Goal: Transaction & Acquisition: Purchase product/service

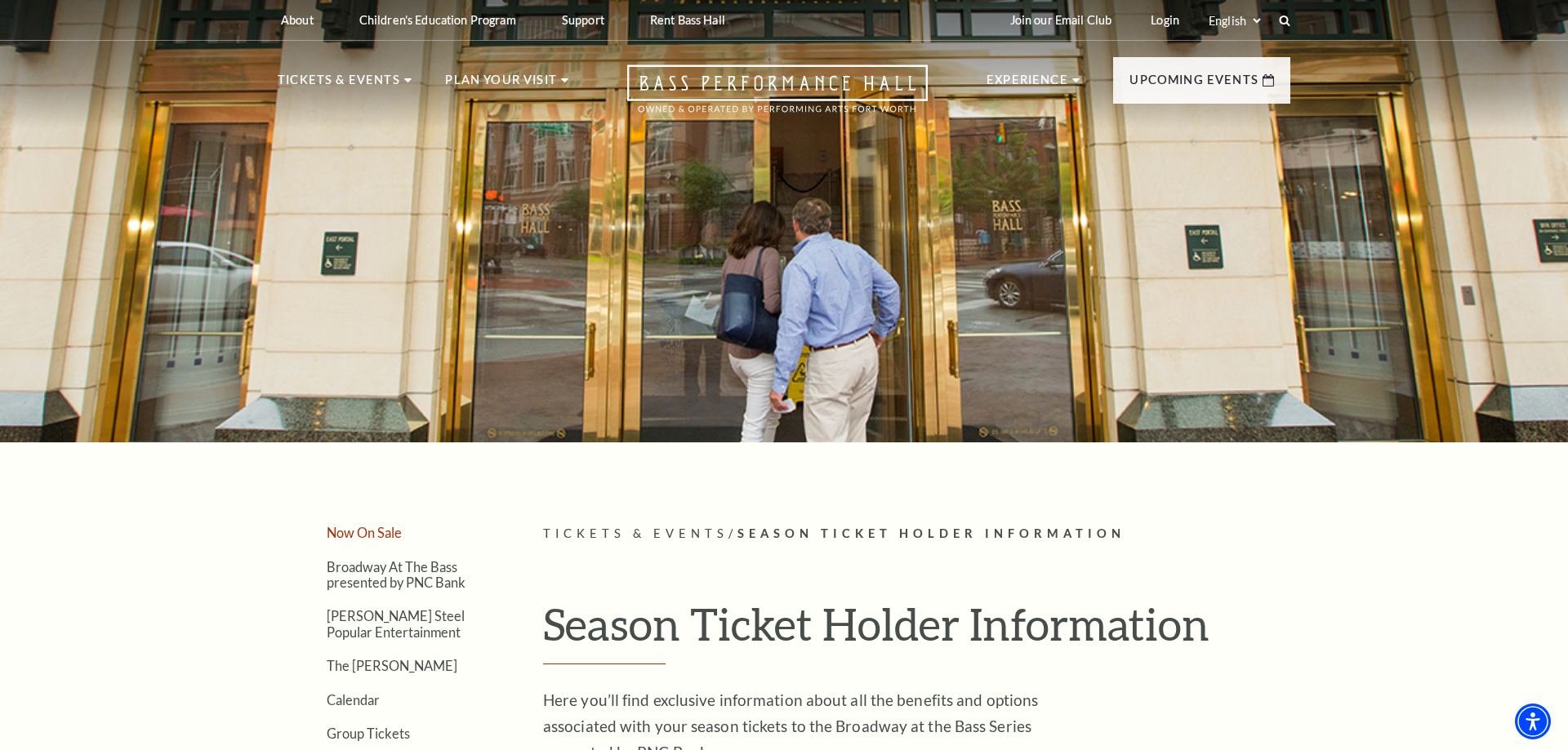
click at [366, 533] on link "Now On Sale" at bounding box center [364, 533] width 75 height 16
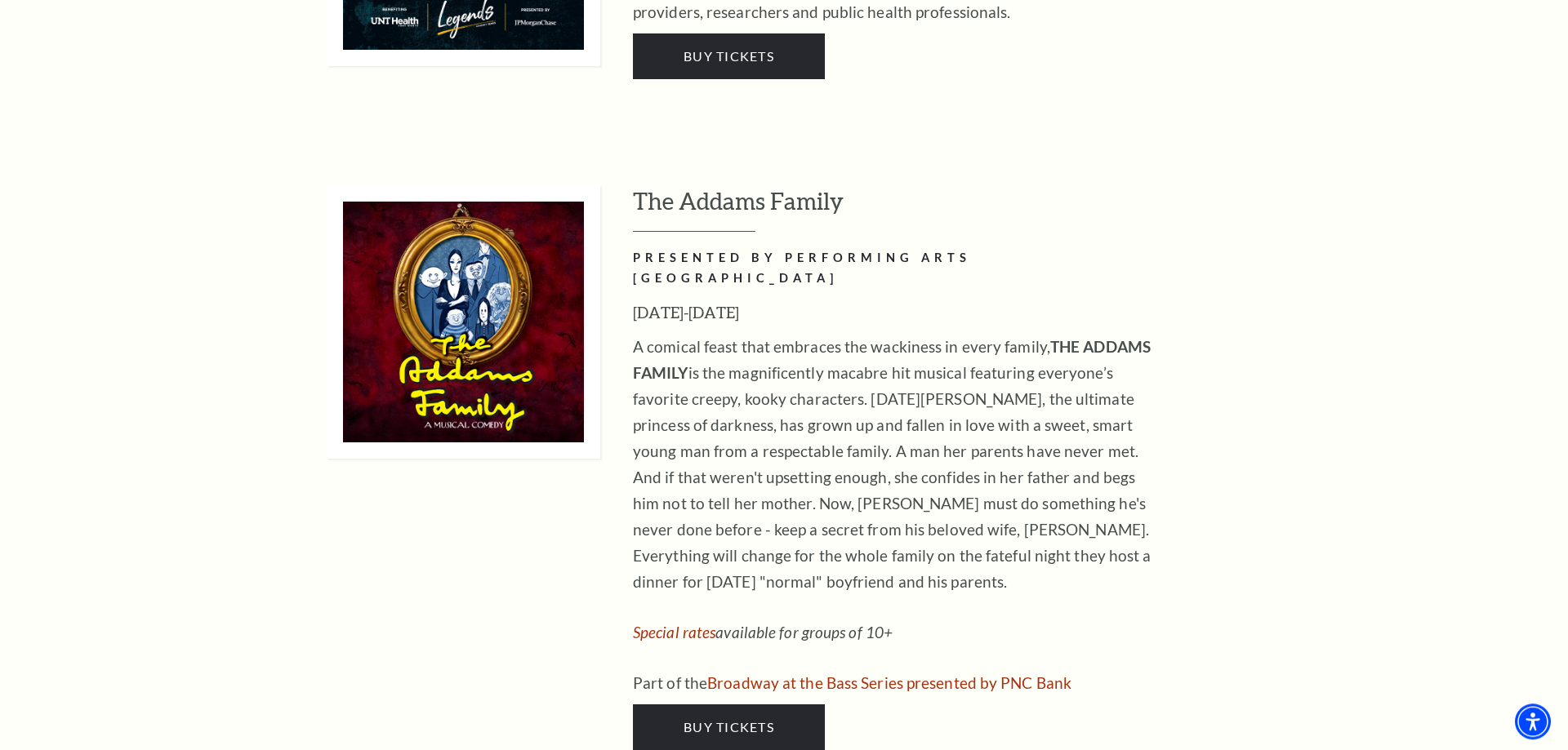
scroll to position [2498, 0]
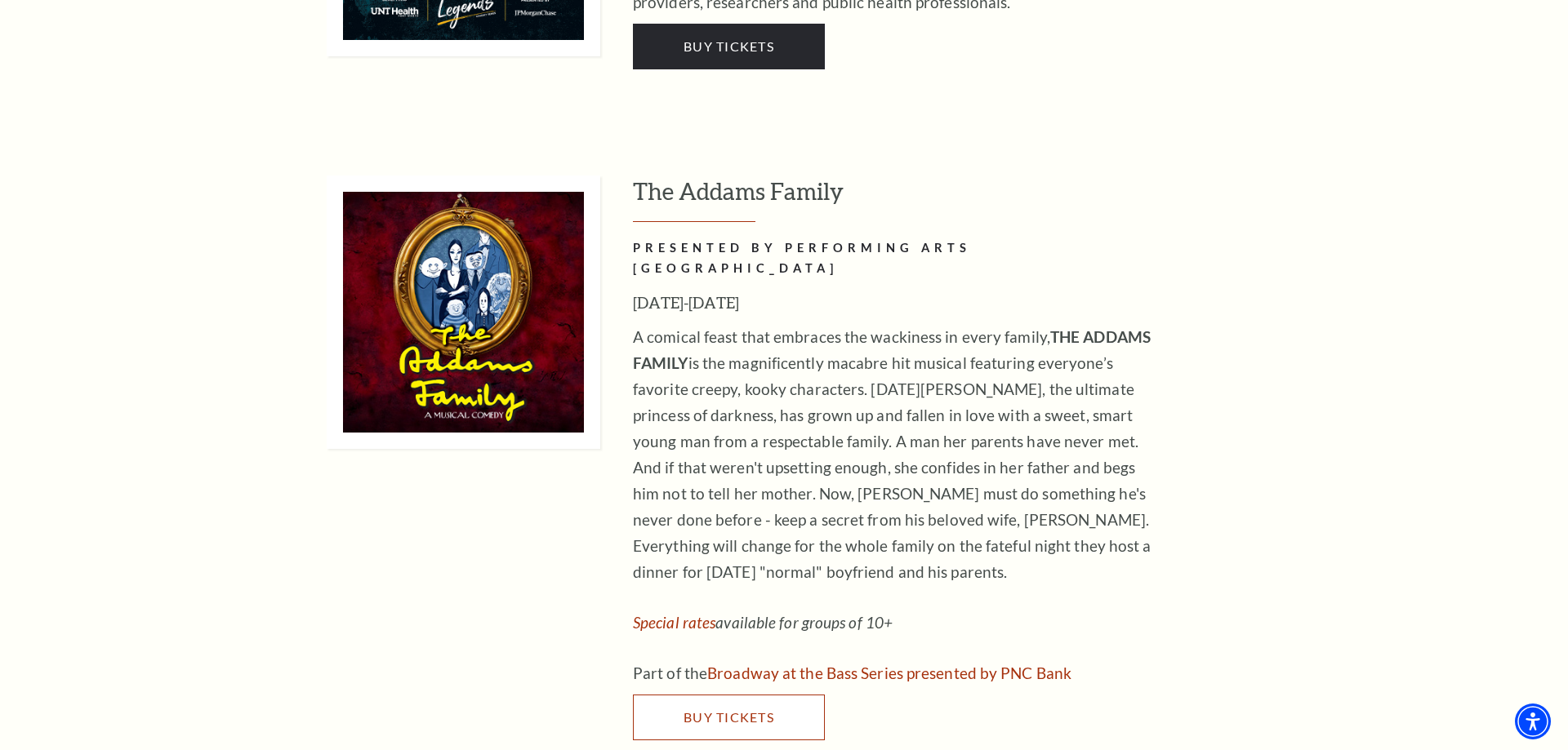
click at [720, 710] on span "Buy Tickets" at bounding box center [728, 717] width 91 height 16
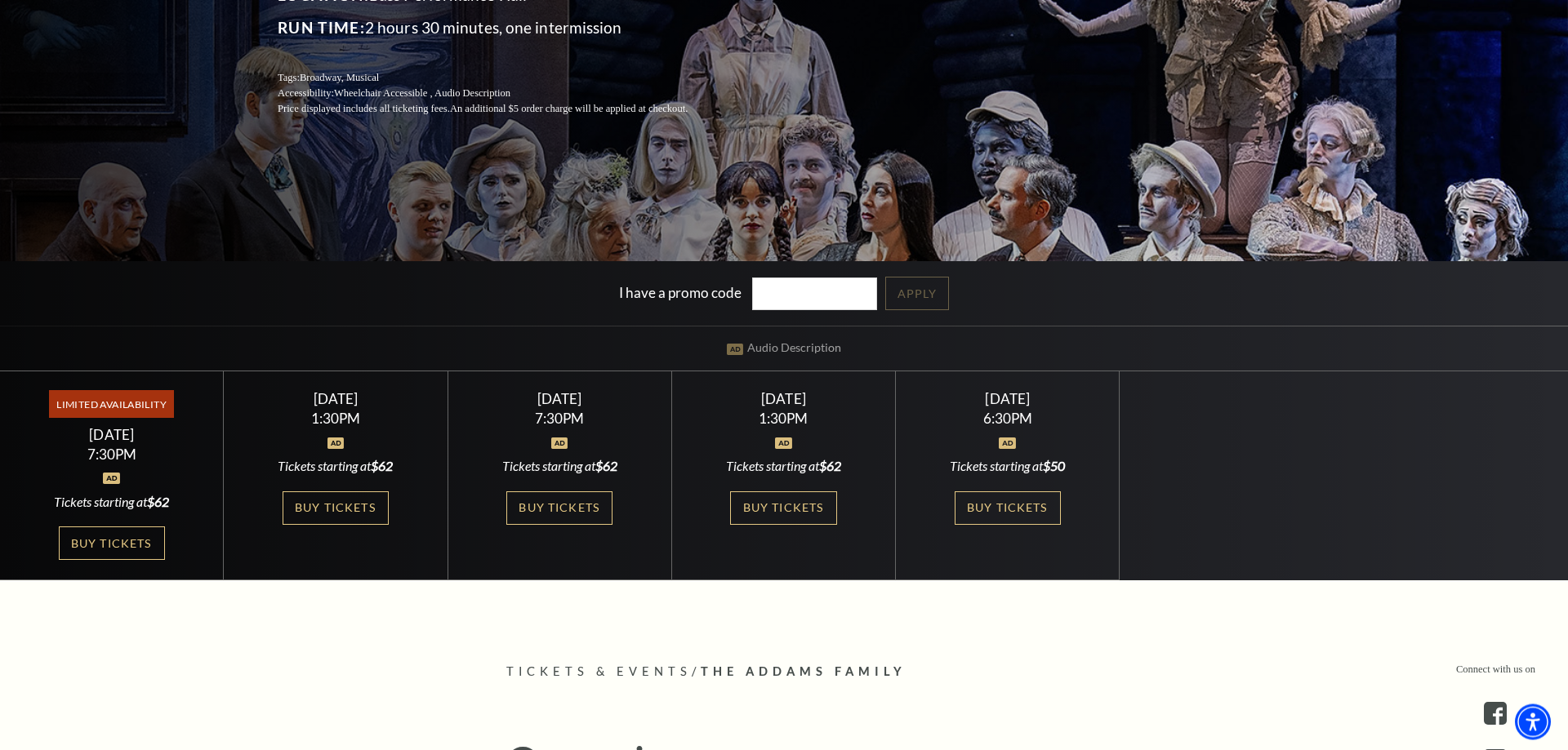
scroll to position [333, 0]
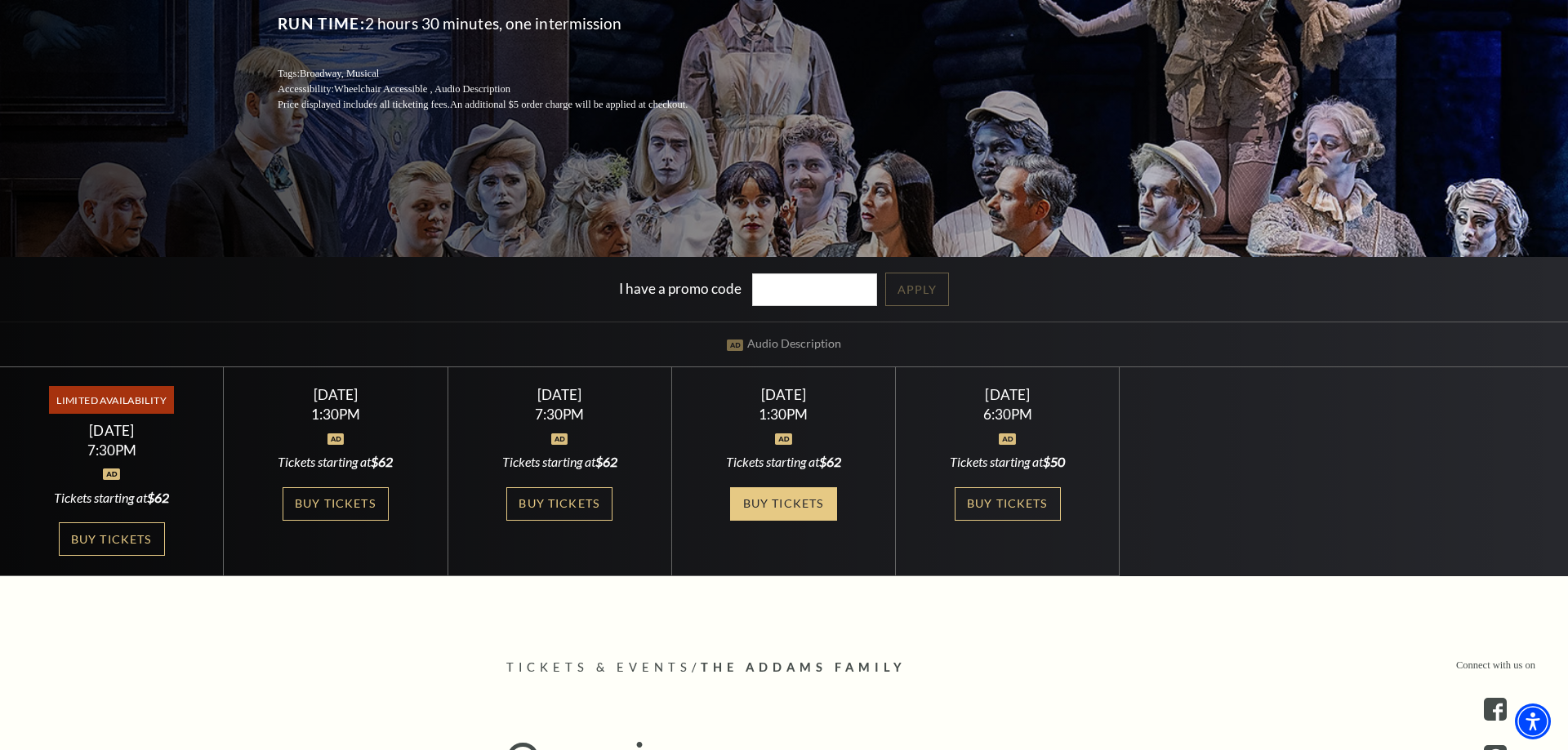
click at [789, 506] on link "Buy Tickets" at bounding box center [783, 504] width 107 height 33
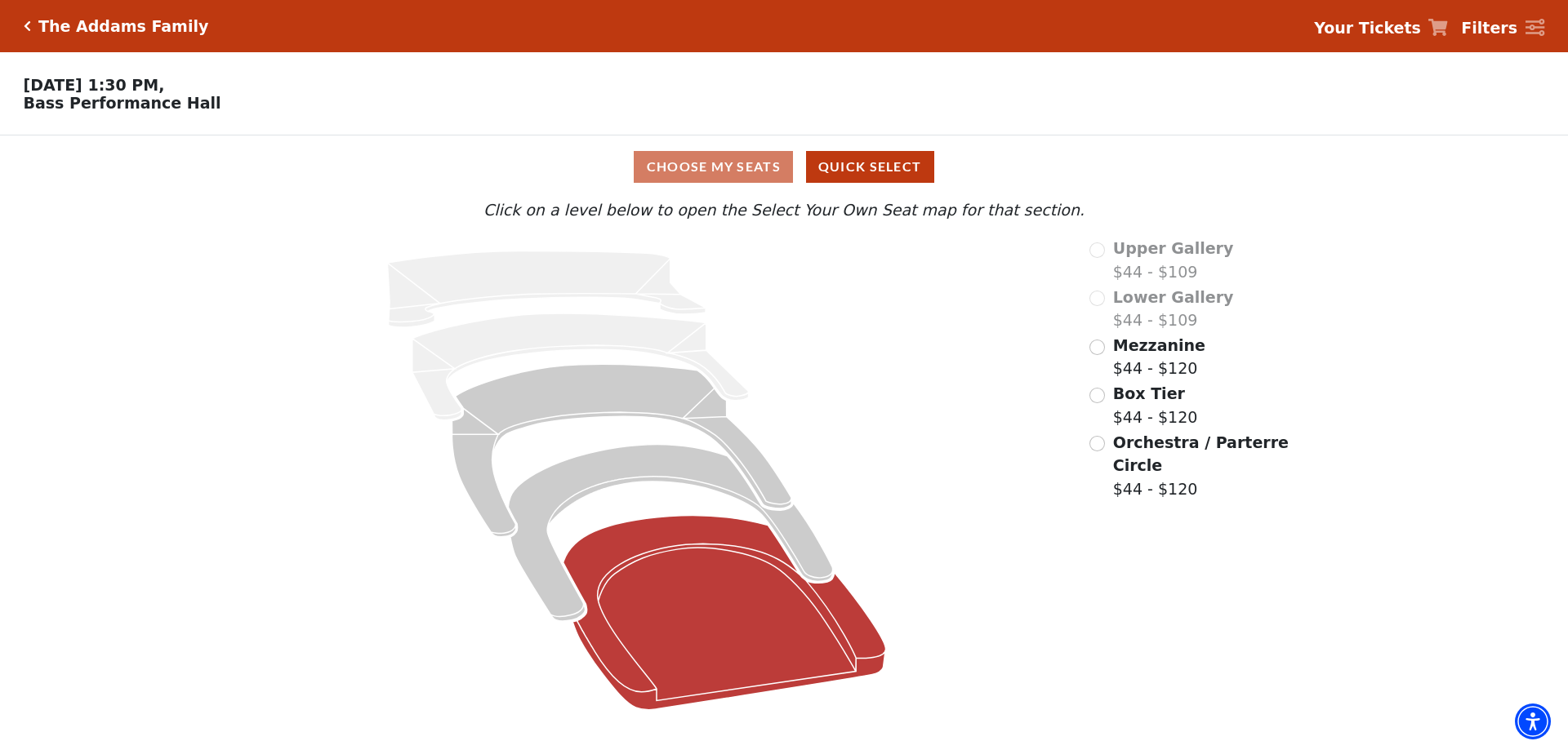
click at [742, 600] on icon at bounding box center [725, 613] width 322 height 195
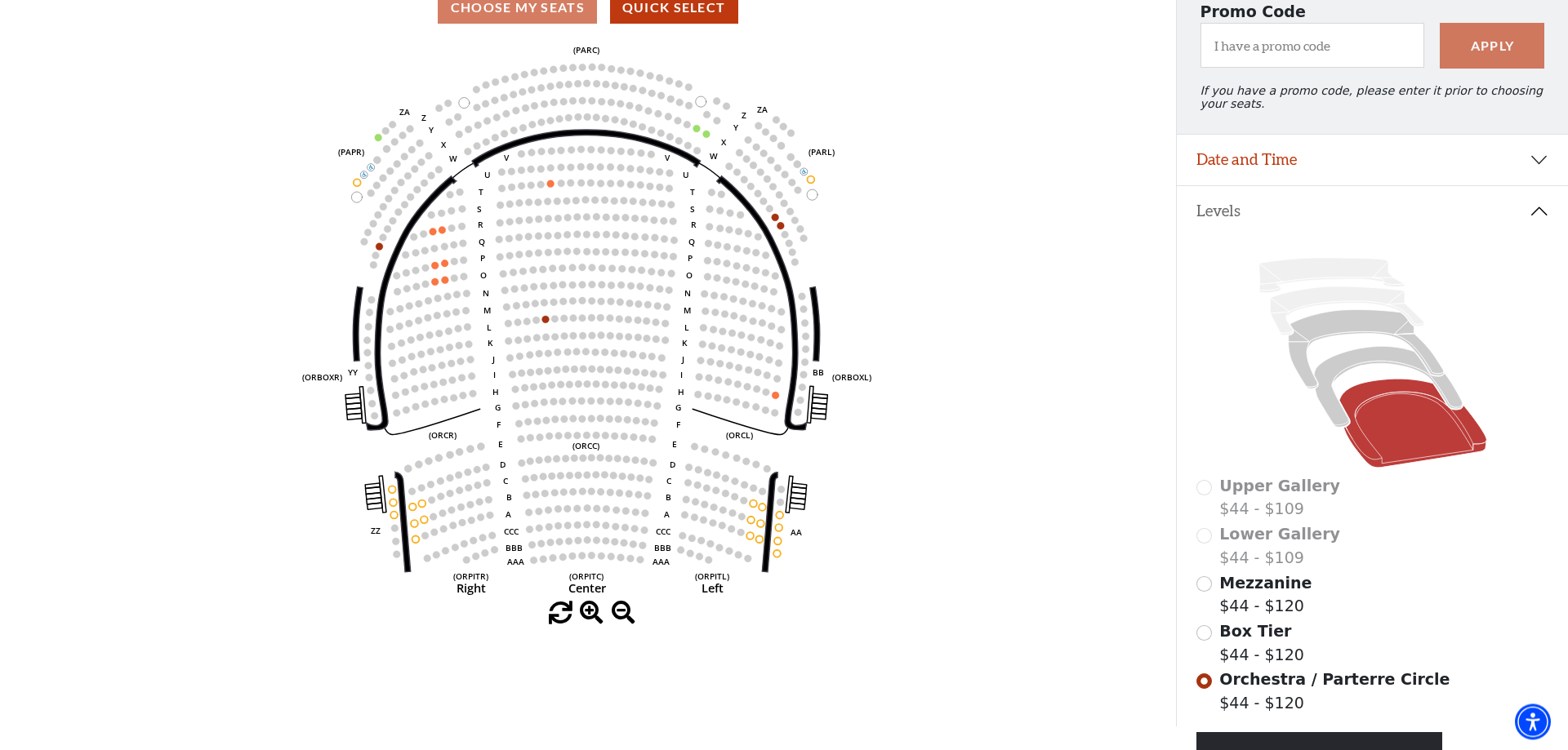
scroll to position [158, 0]
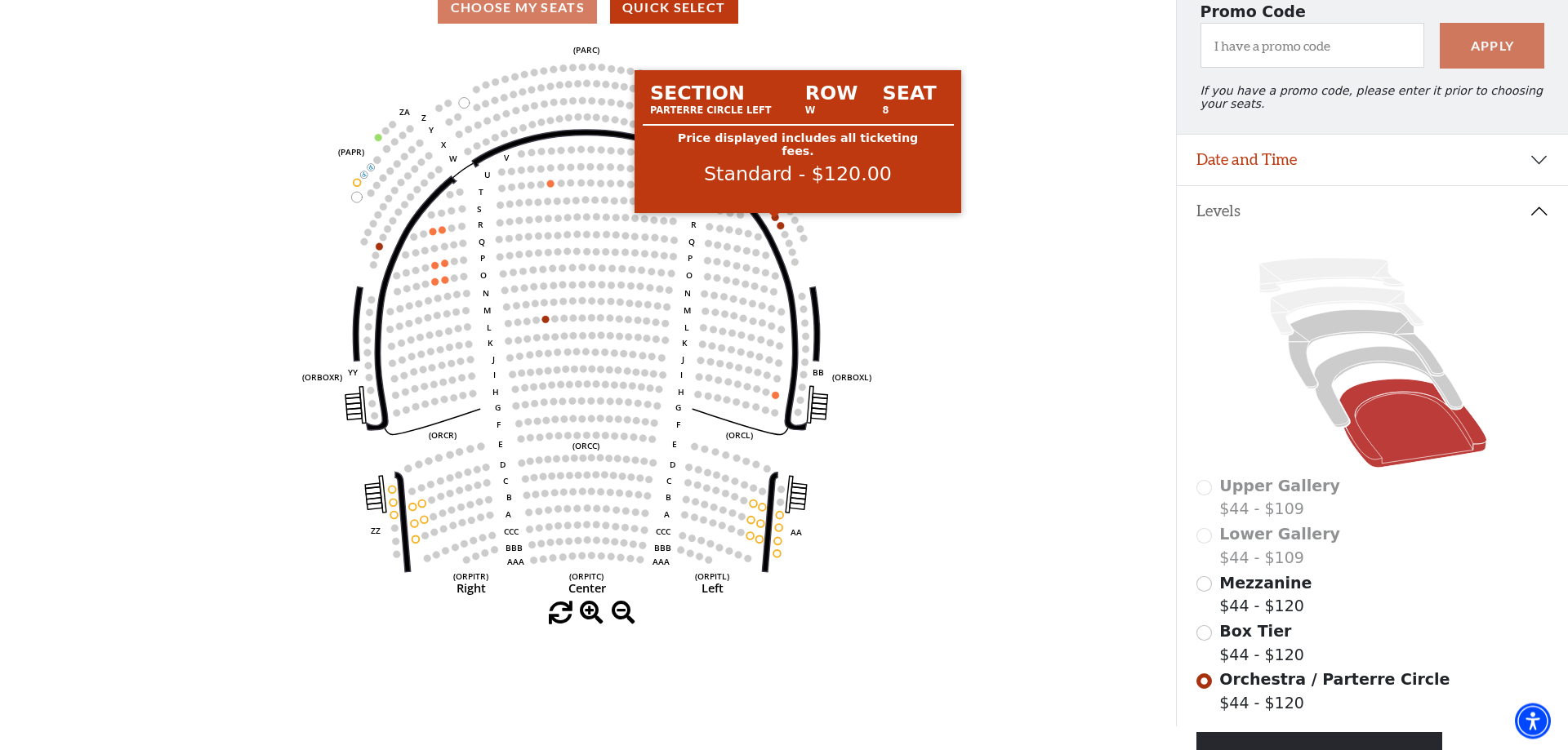
click at [772, 222] on circle at bounding box center [775, 218] width 7 height 7
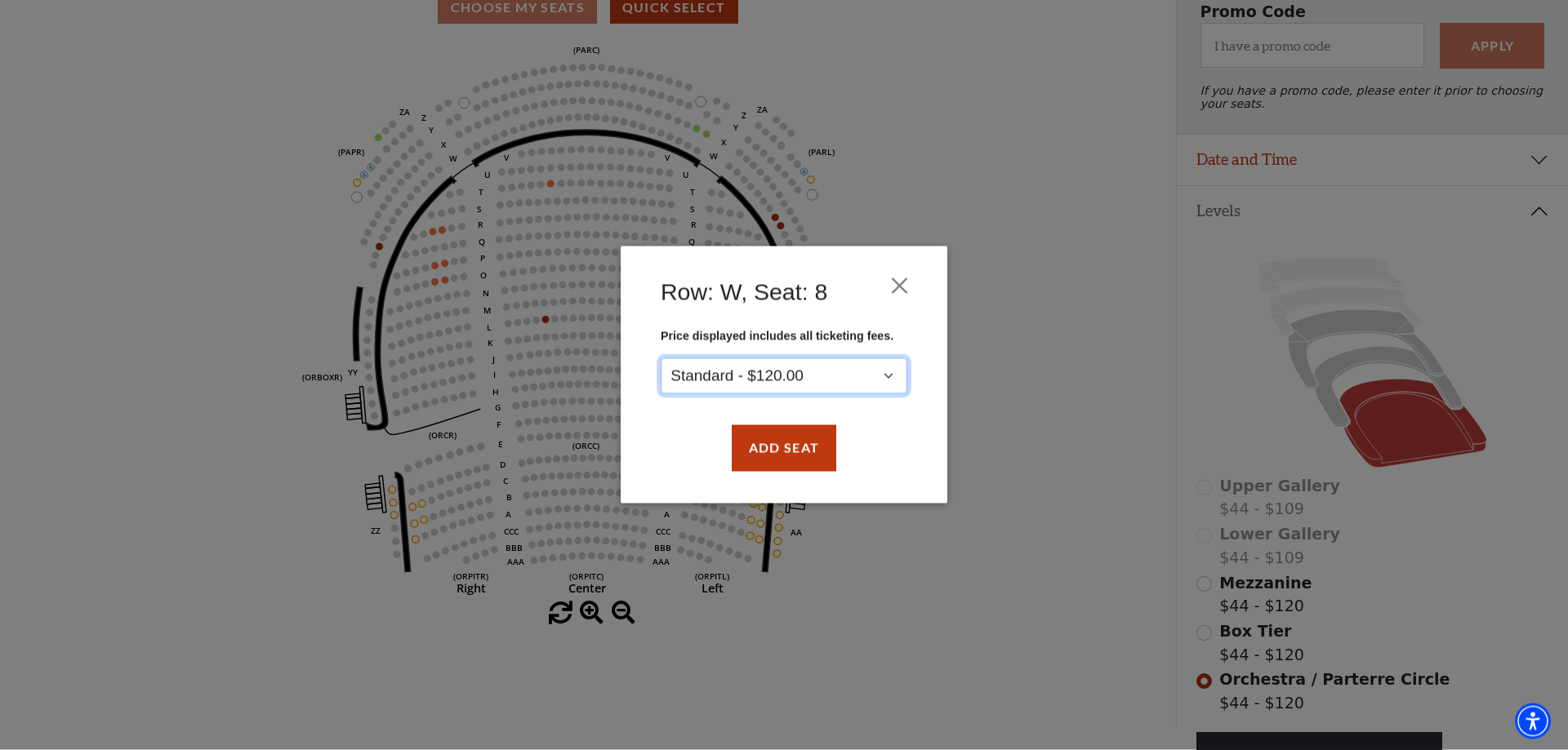
click at [660, 358] on select "Standard - $120.00" at bounding box center [784, 377] width 247 height 37
click at [777, 457] on button "Add Seat" at bounding box center [784, 449] width 105 height 46
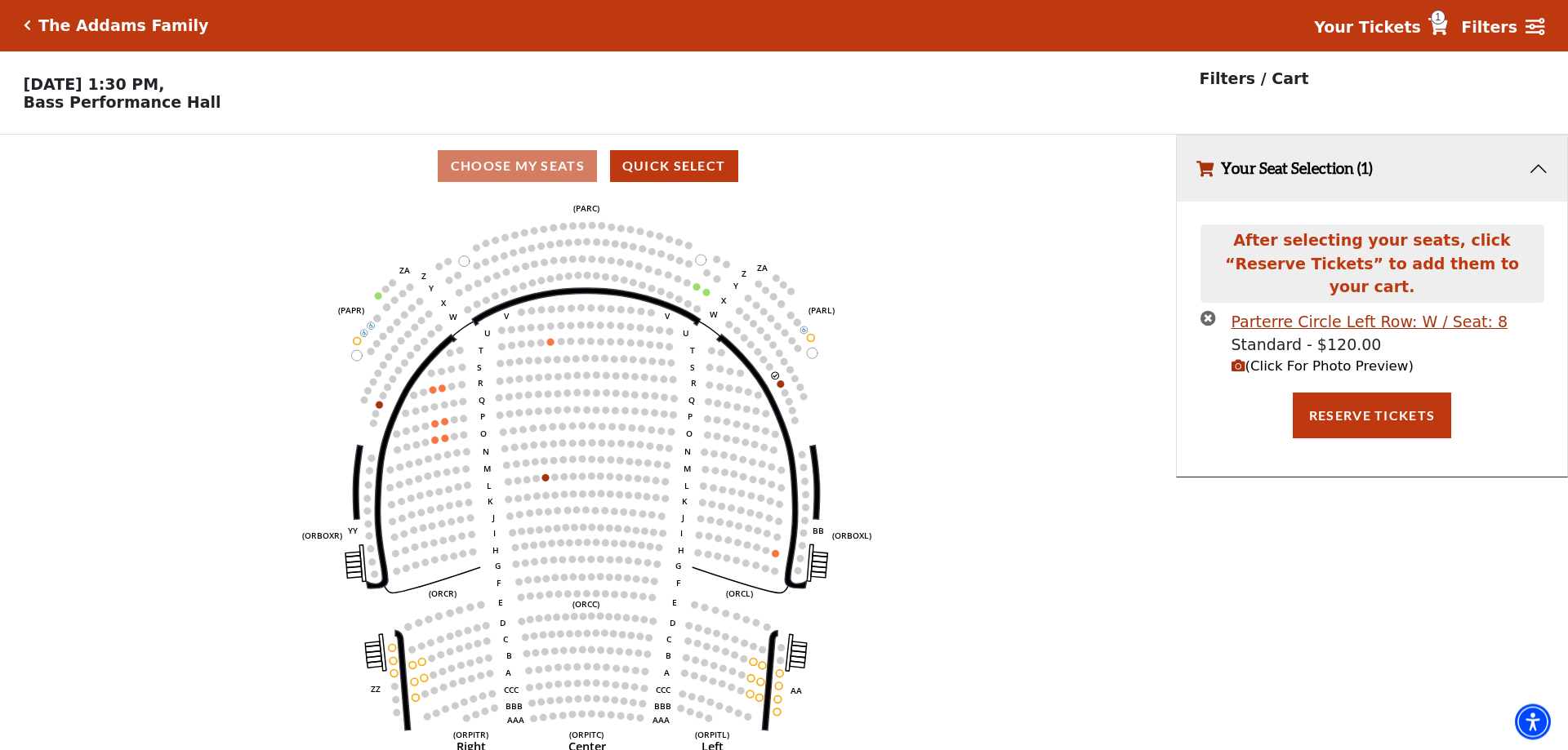
scroll to position [0, 0]
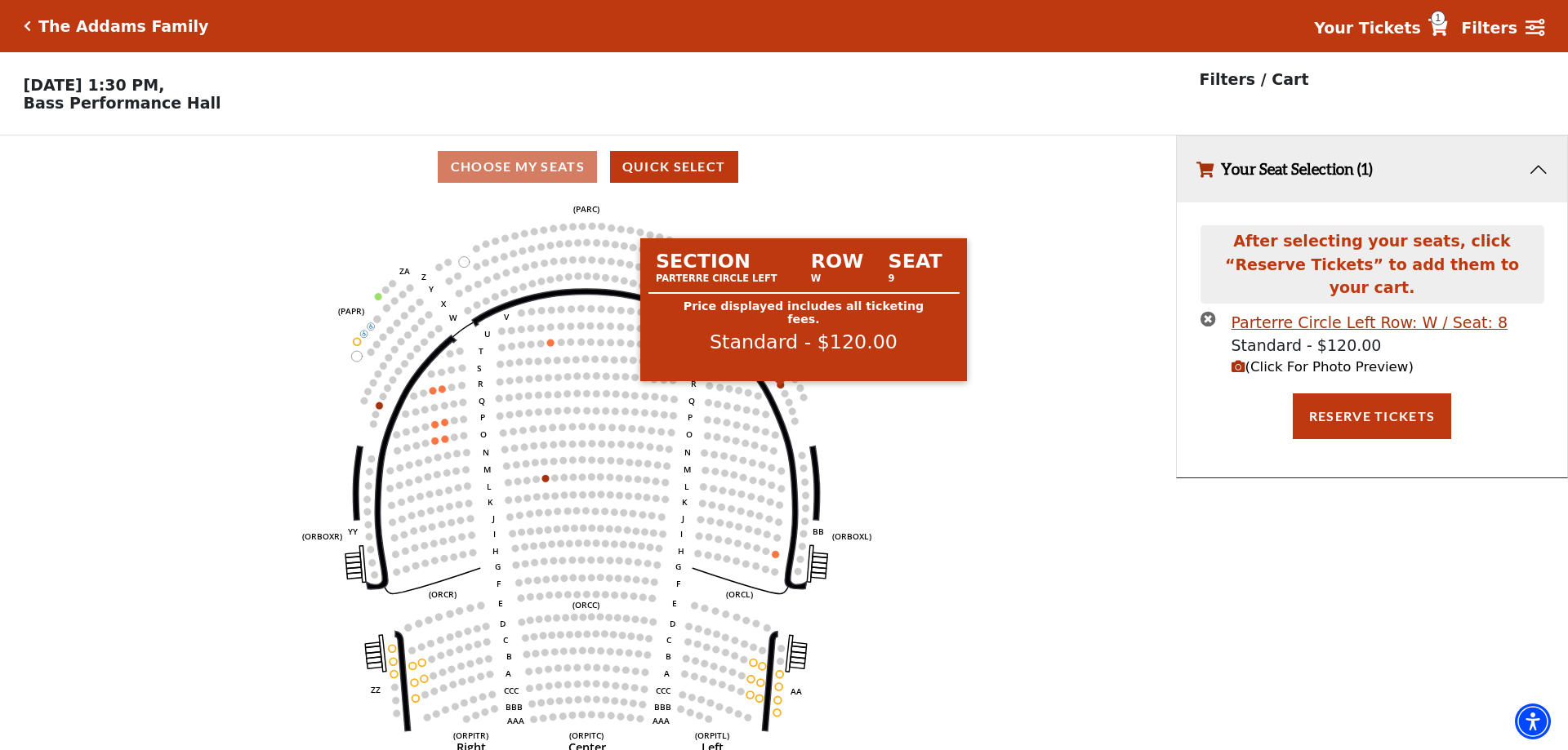
click at [780, 388] on circle at bounding box center [780, 385] width 7 height 7
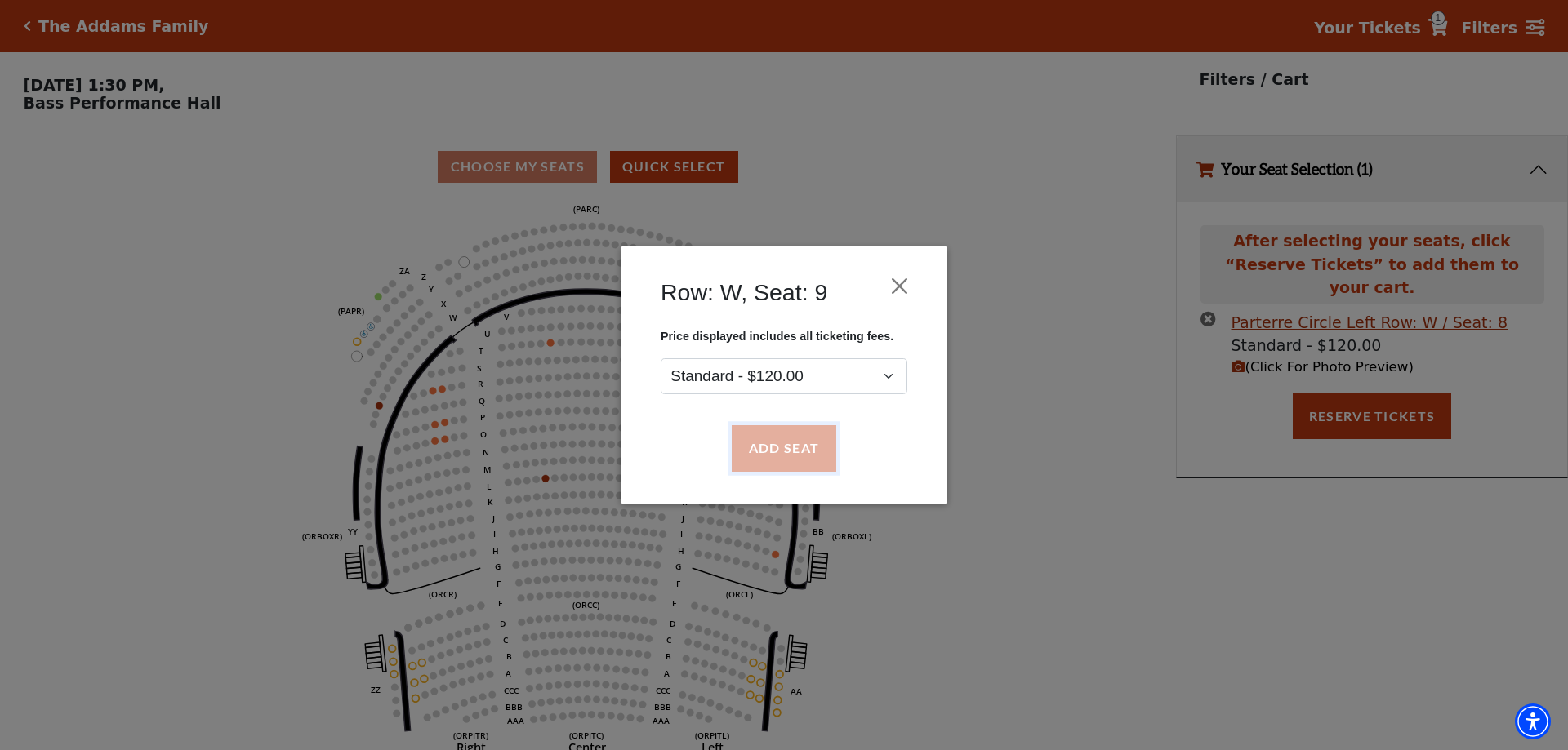
click at [795, 449] on button "Add Seat" at bounding box center [784, 449] width 105 height 46
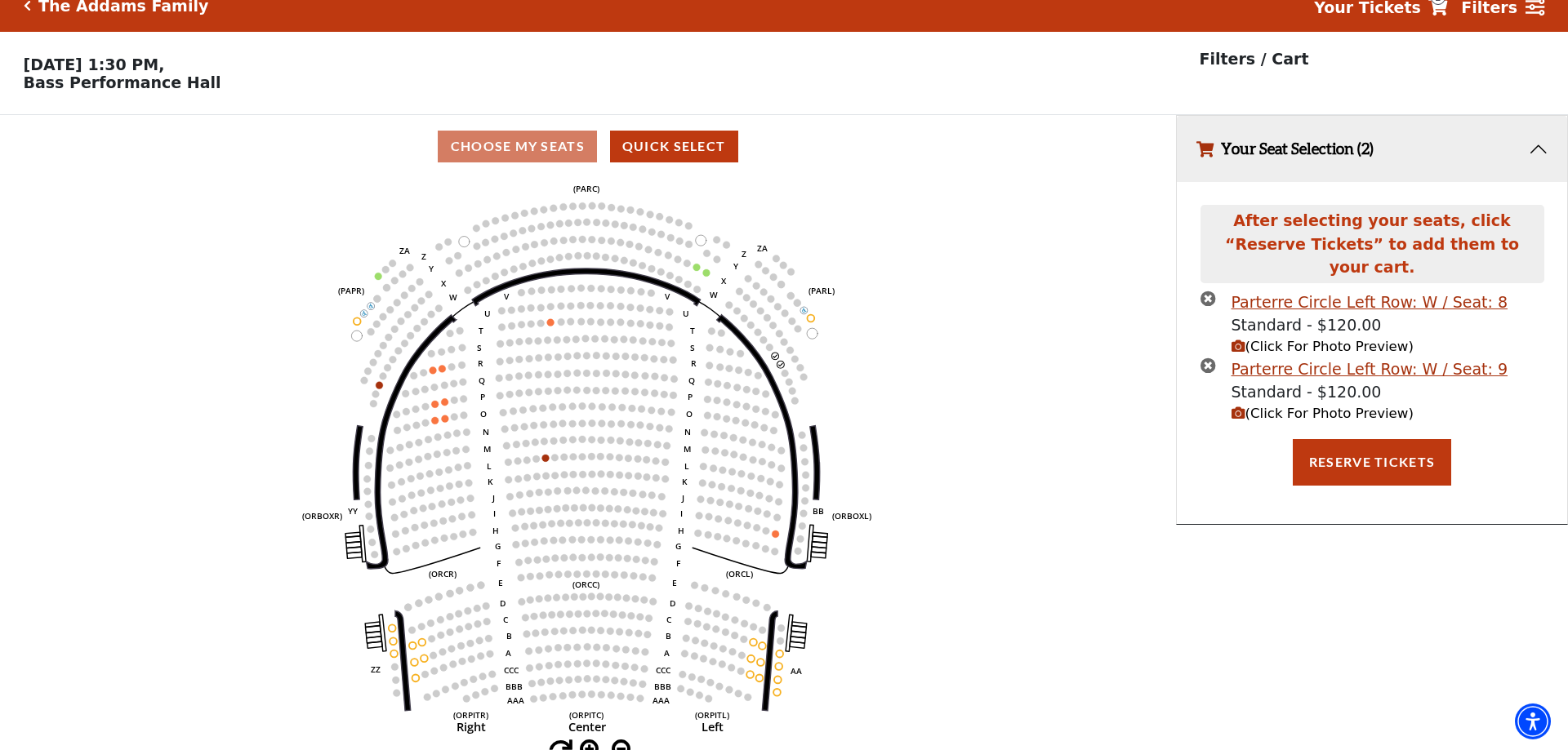
scroll to position [40, 0]
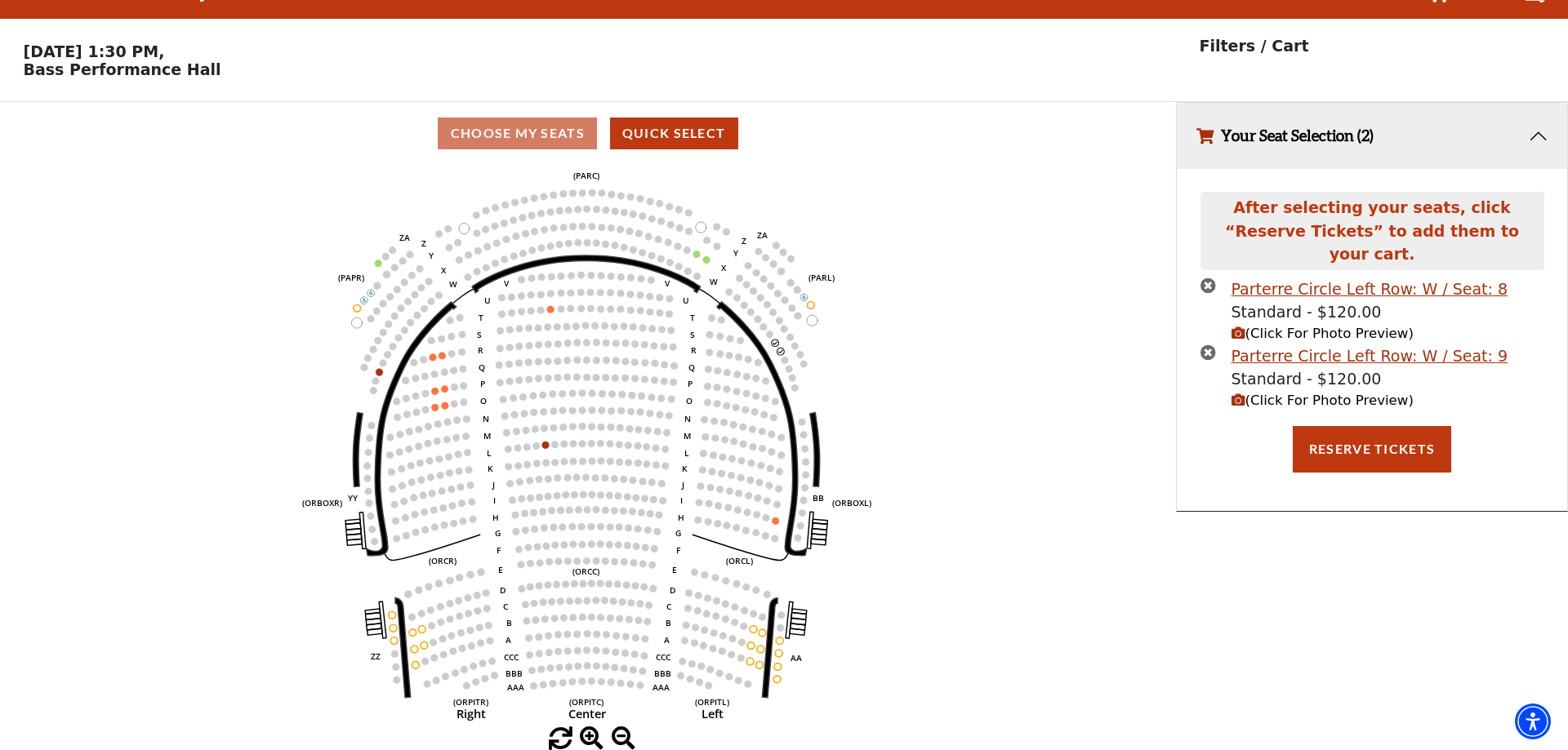
click at [1207, 344] on icon "times-circle" at bounding box center [1208, 352] width 16 height 16
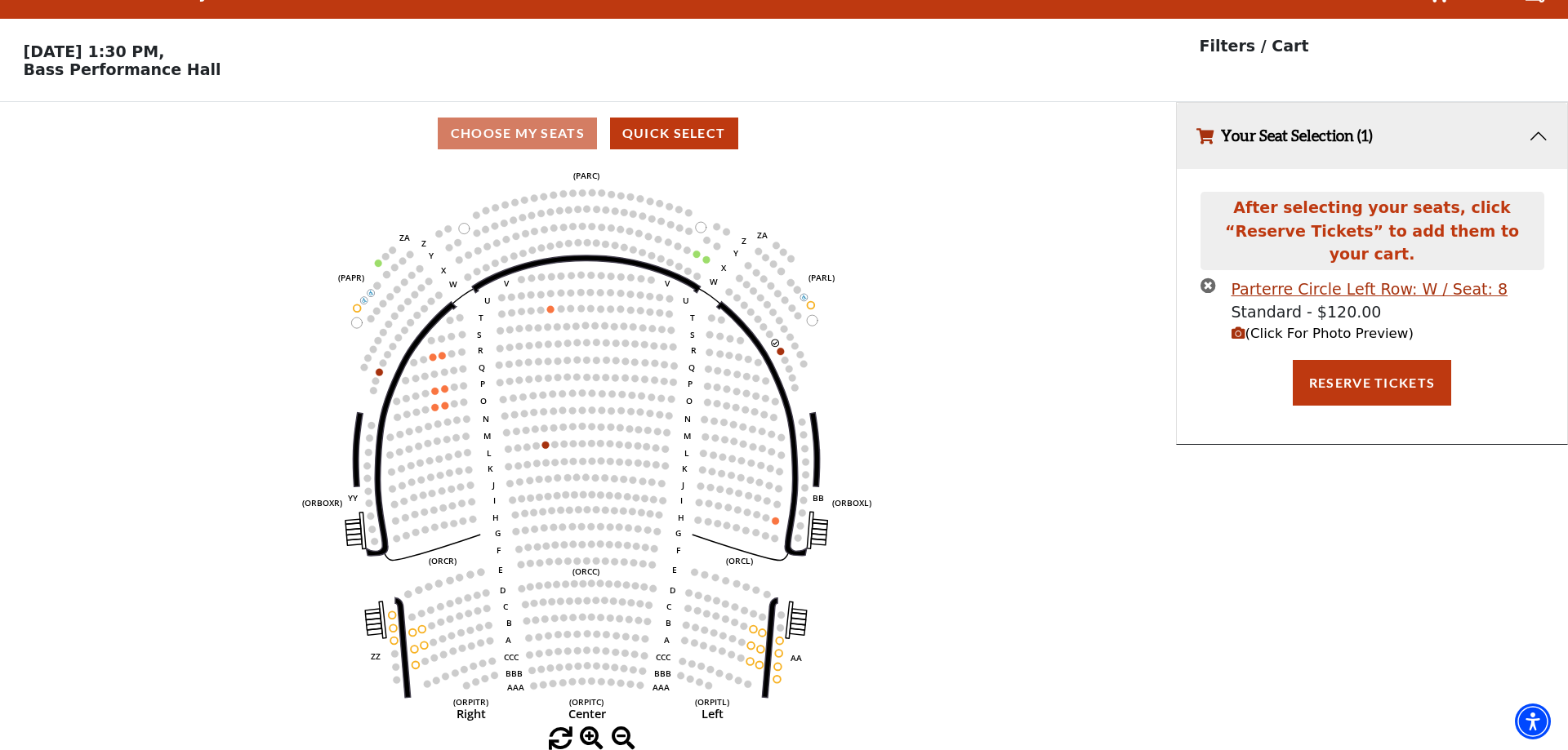
click at [1204, 277] on icon "times-circle" at bounding box center [1208, 285] width 16 height 16
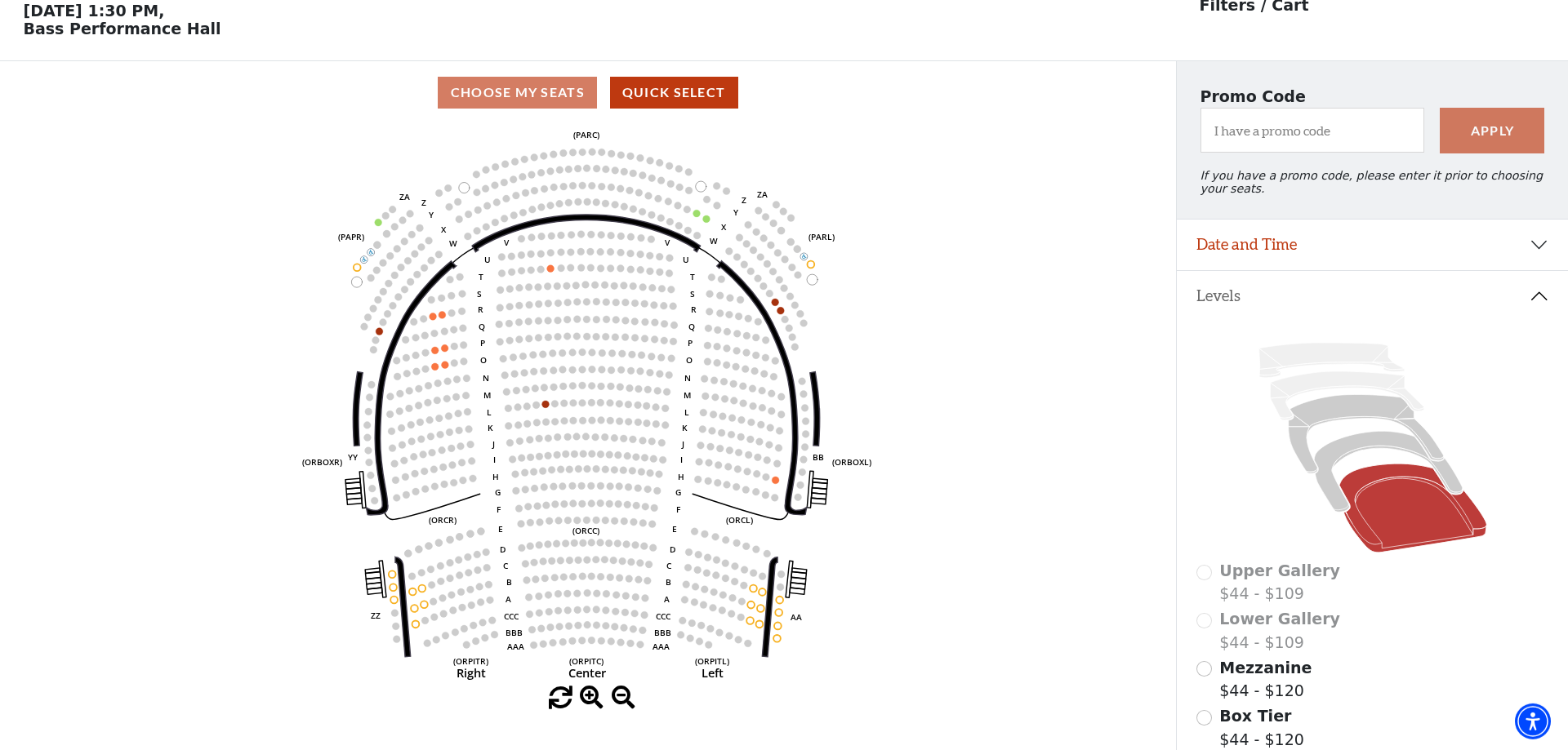
scroll to position [55, 0]
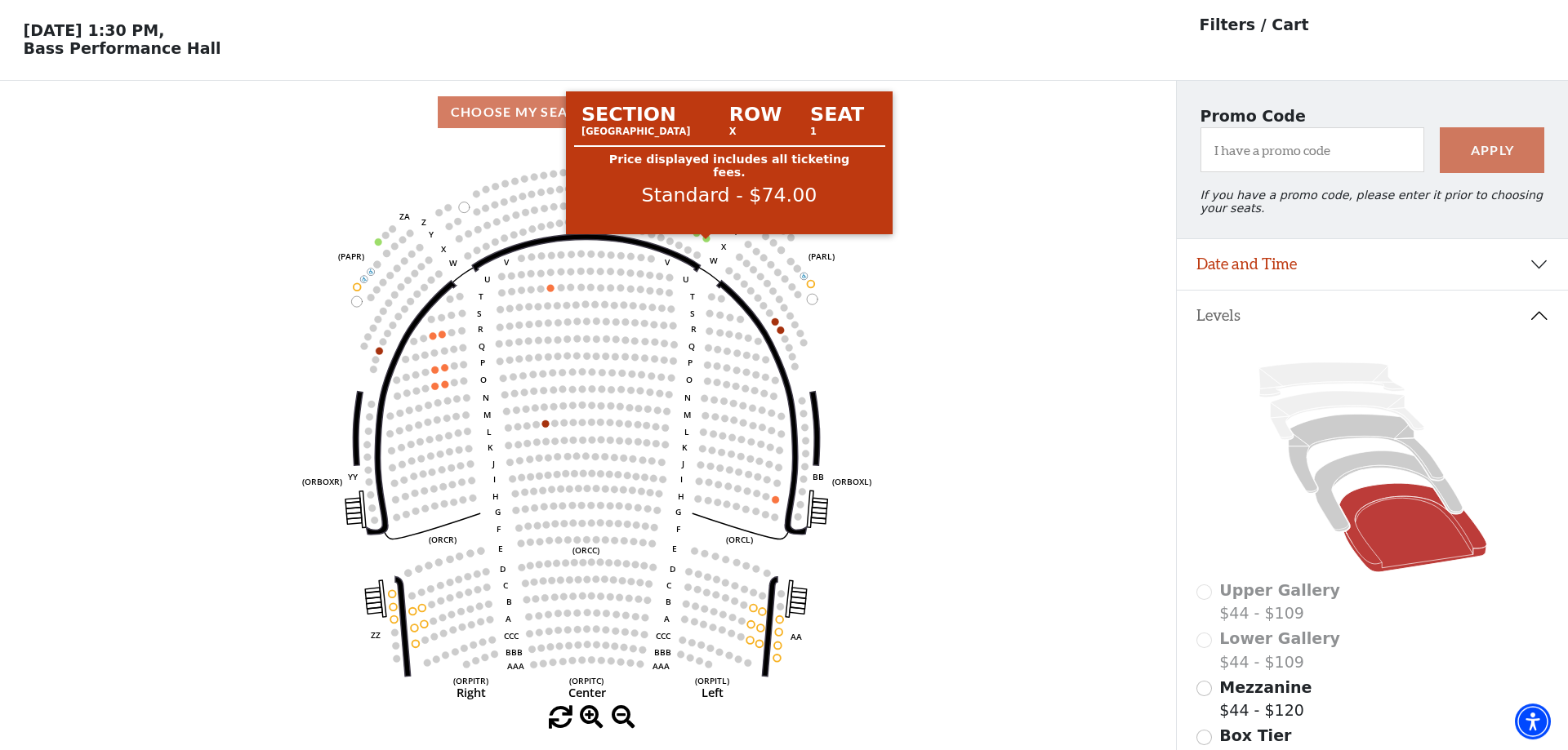
click at [705, 242] on circle at bounding box center [707, 239] width 7 height 7
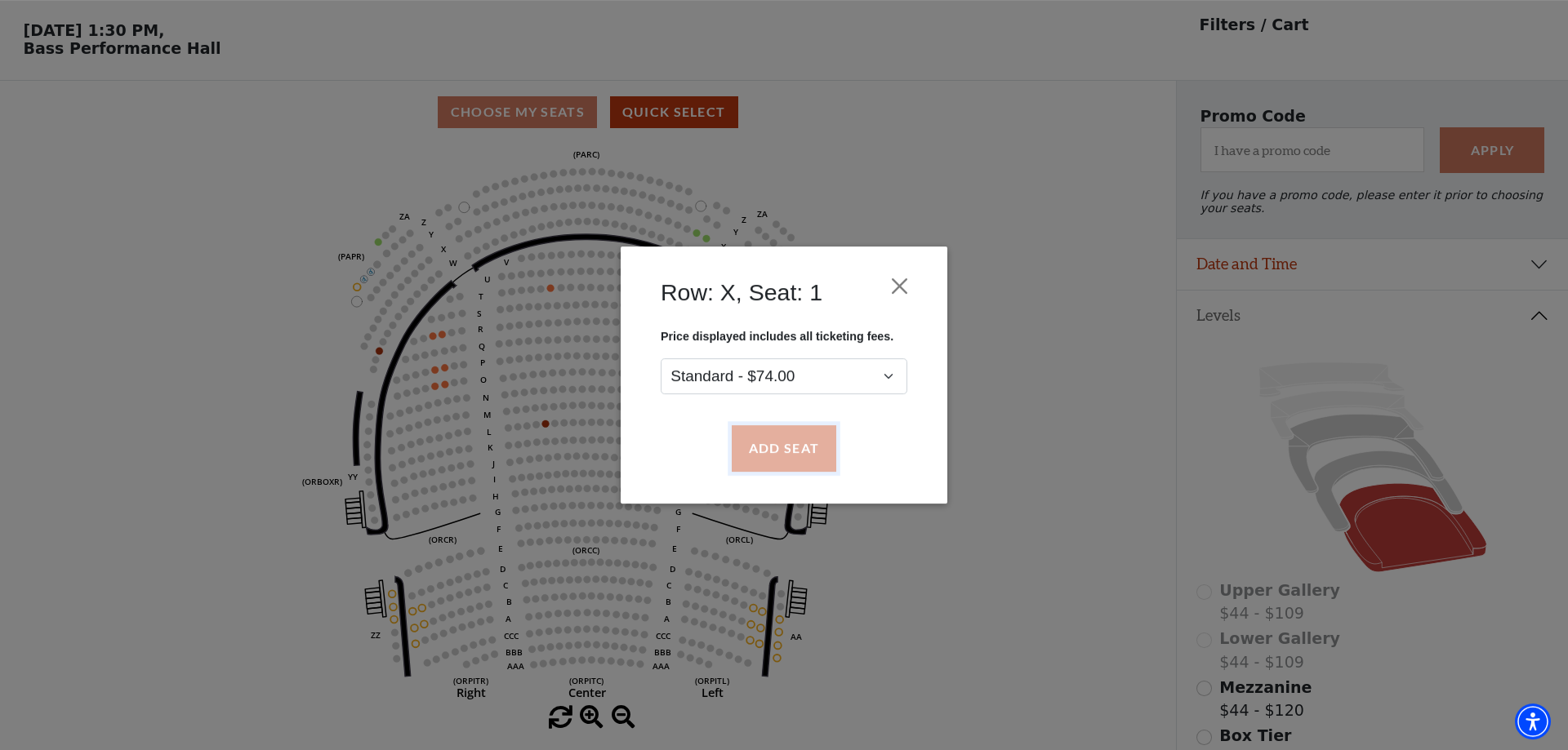
click at [782, 445] on button "Add Seat" at bounding box center [784, 449] width 105 height 46
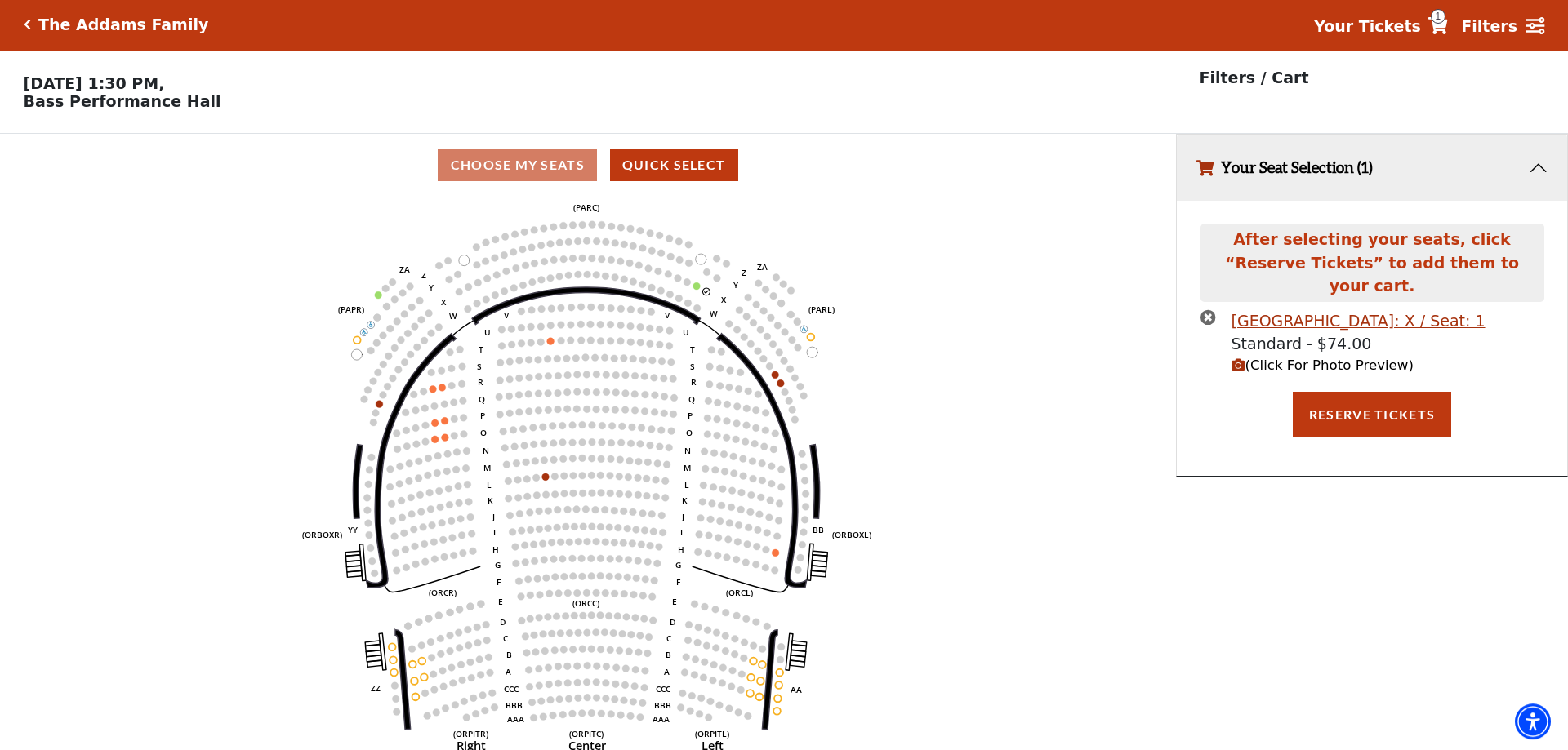
scroll to position [0, 0]
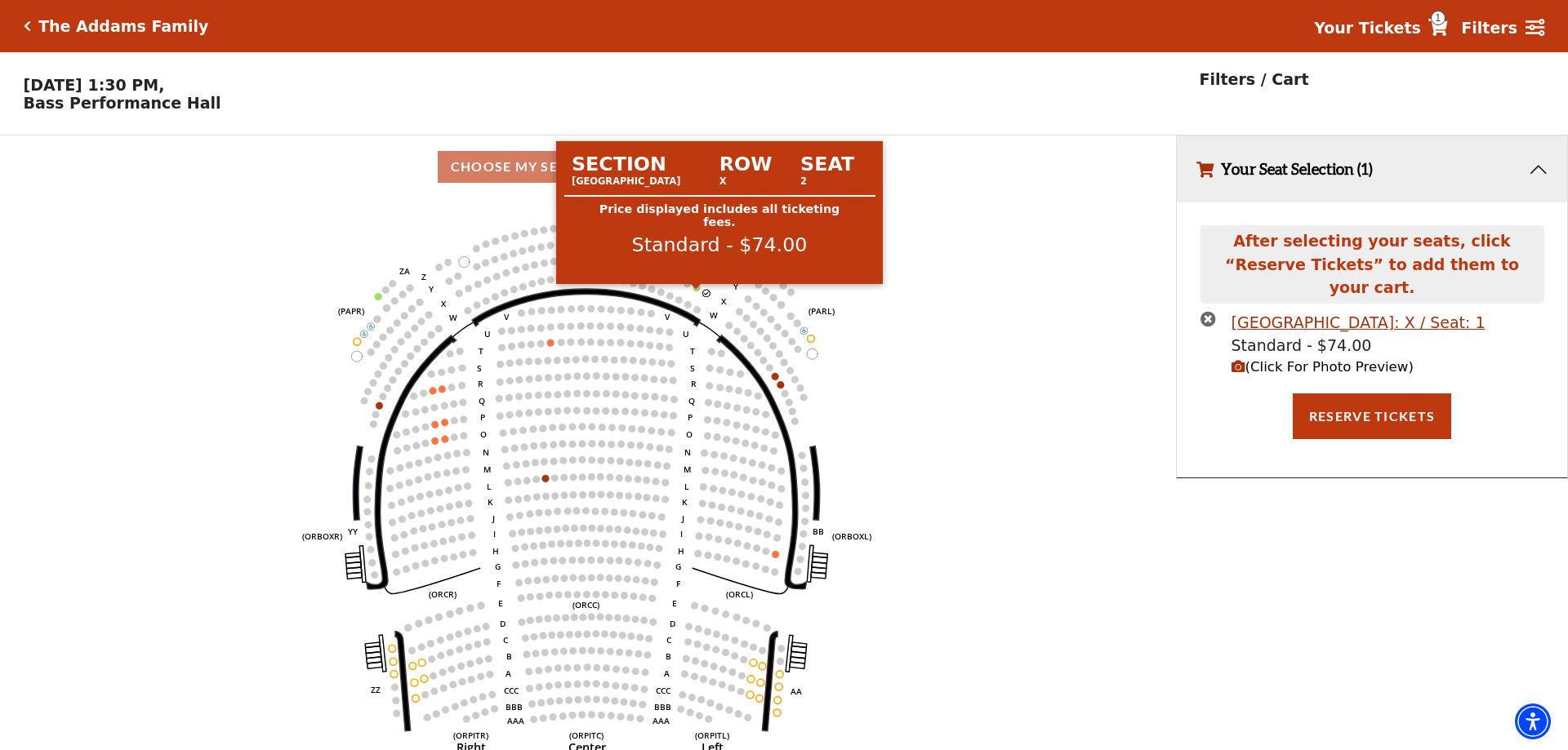
click at [695, 291] on circle at bounding box center [696, 288] width 7 height 7
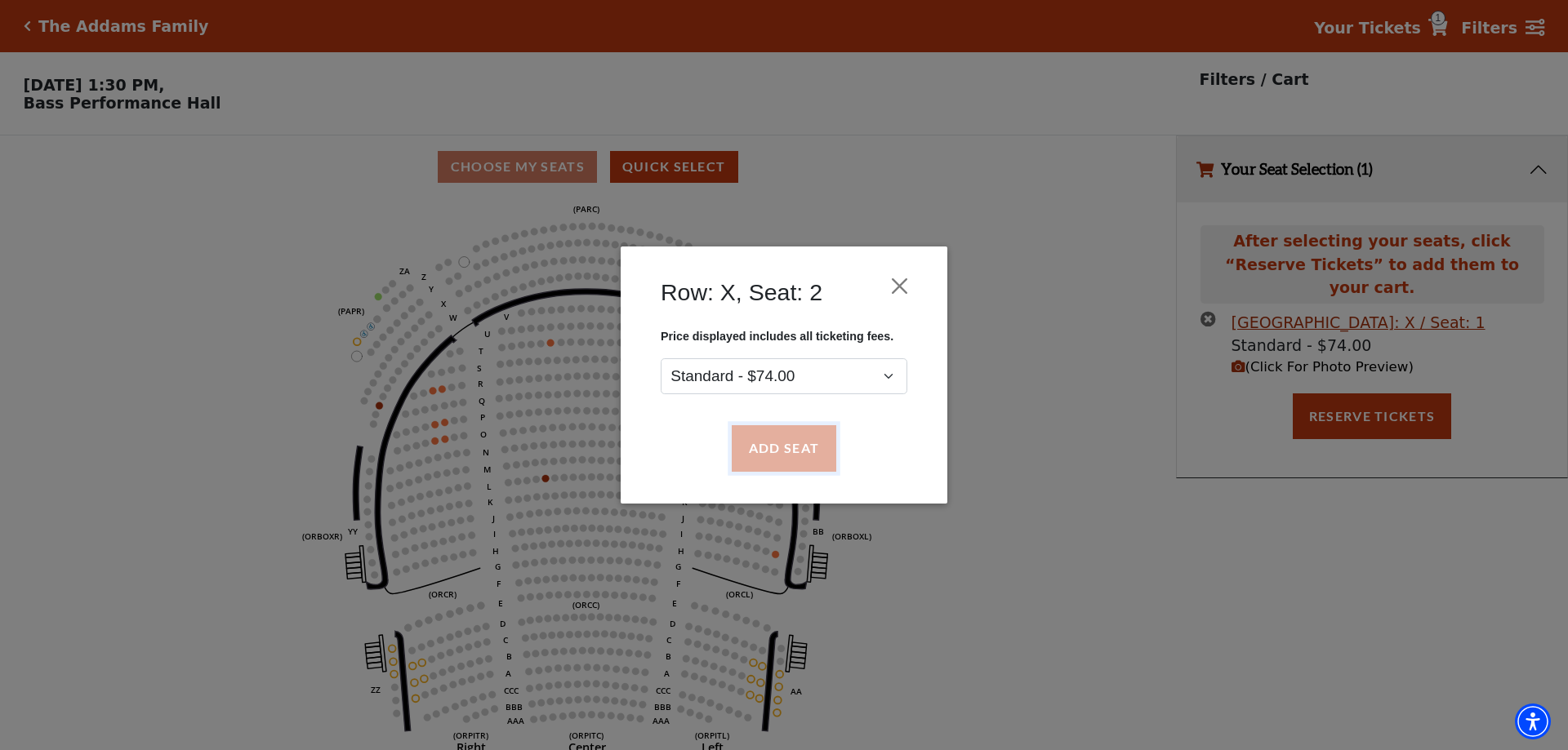
click at [793, 443] on button "Add Seat" at bounding box center [784, 449] width 105 height 46
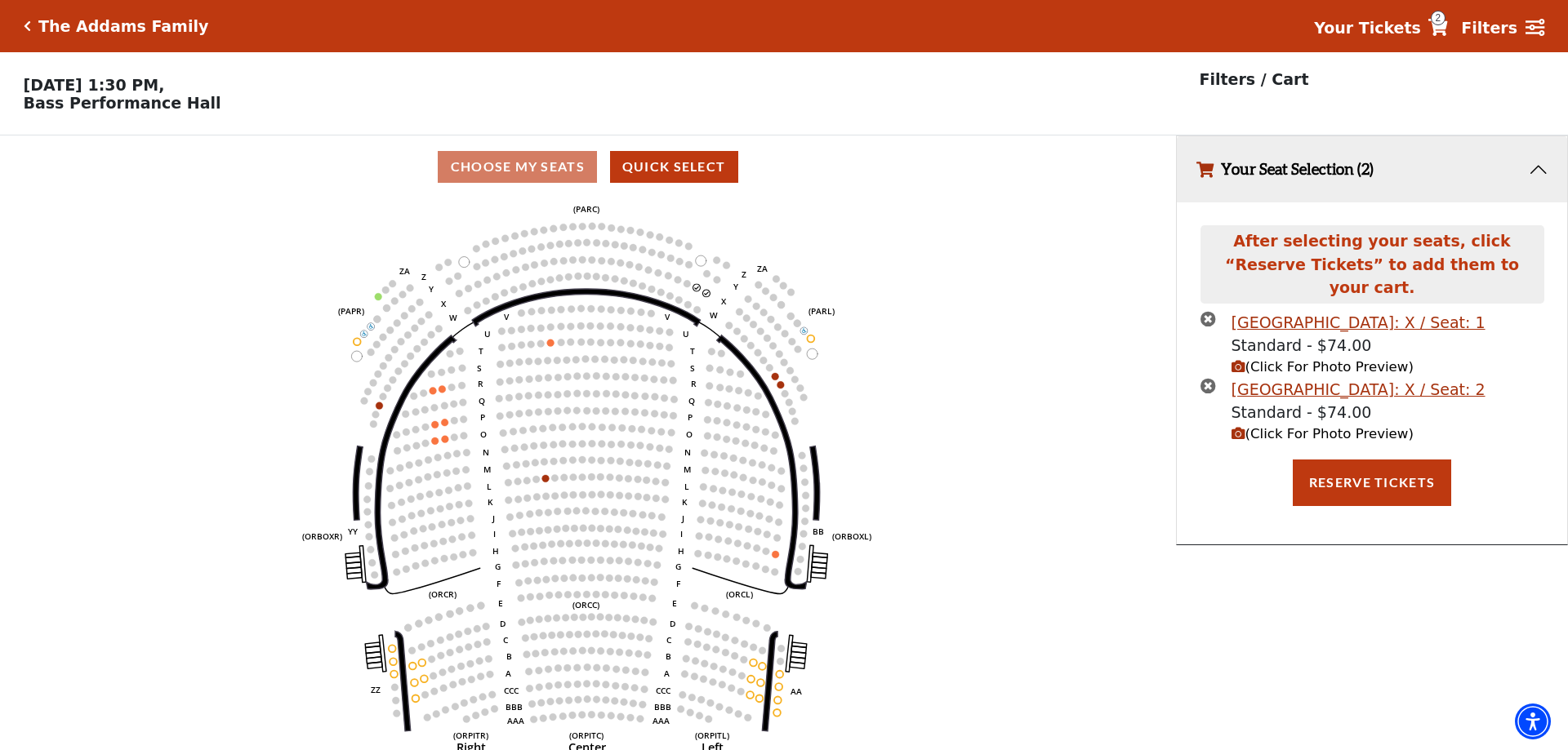
click at [1296, 426] on span "(Click For Photo Preview)" at bounding box center [1322, 434] width 182 height 16
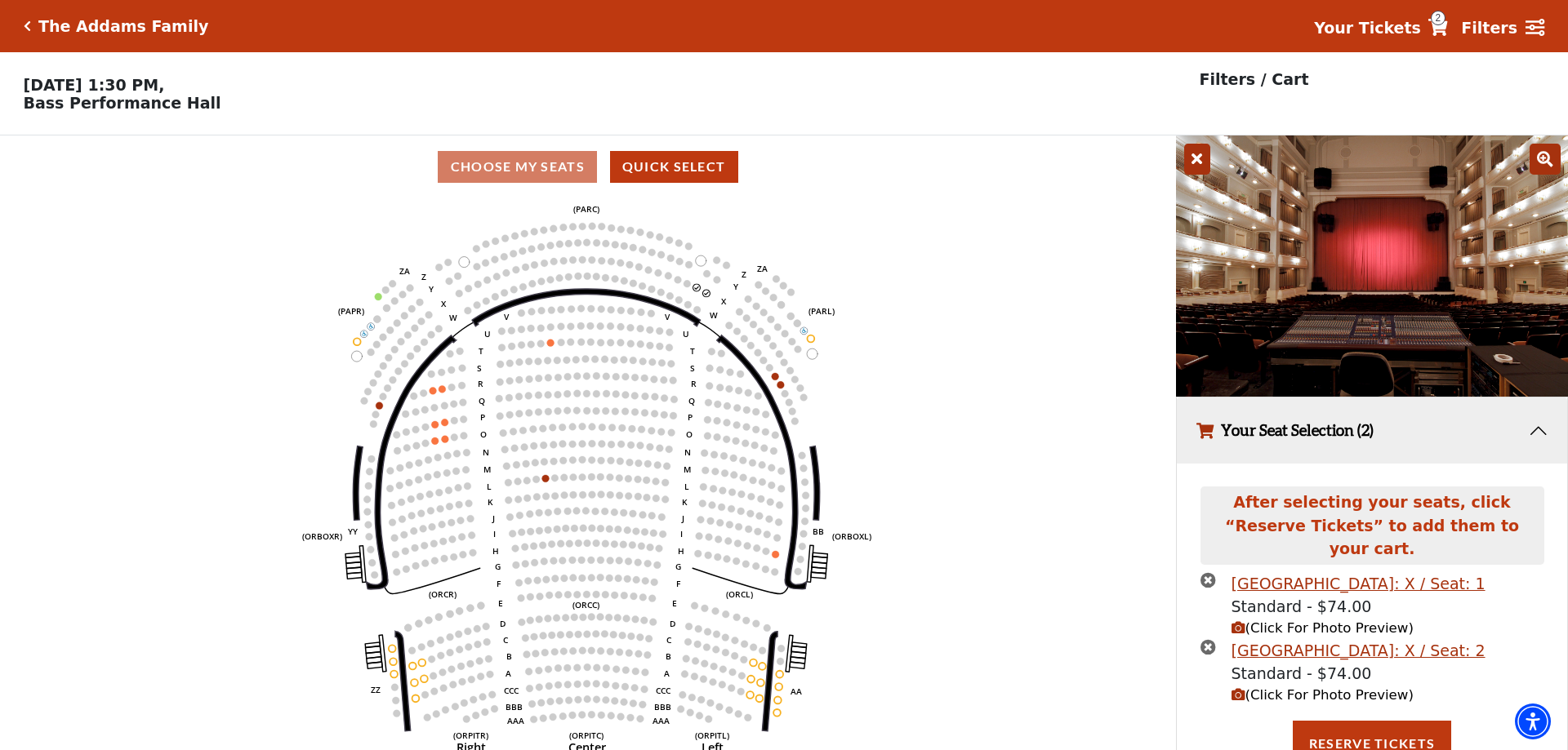
click at [1193, 162] on icon at bounding box center [1197, 158] width 26 height 31
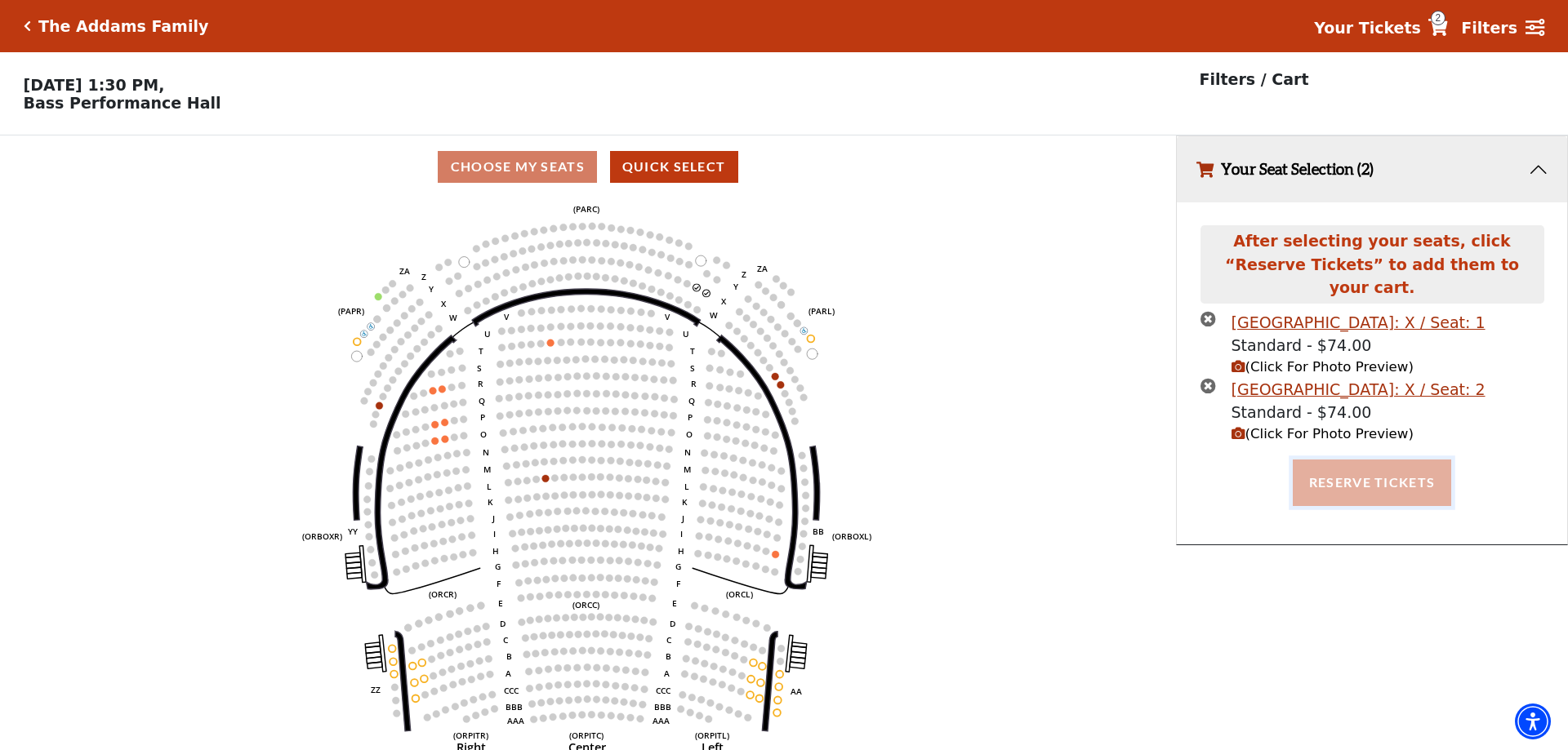
click at [1347, 467] on button "Reserve Tickets" at bounding box center [1372, 482] width 158 height 46
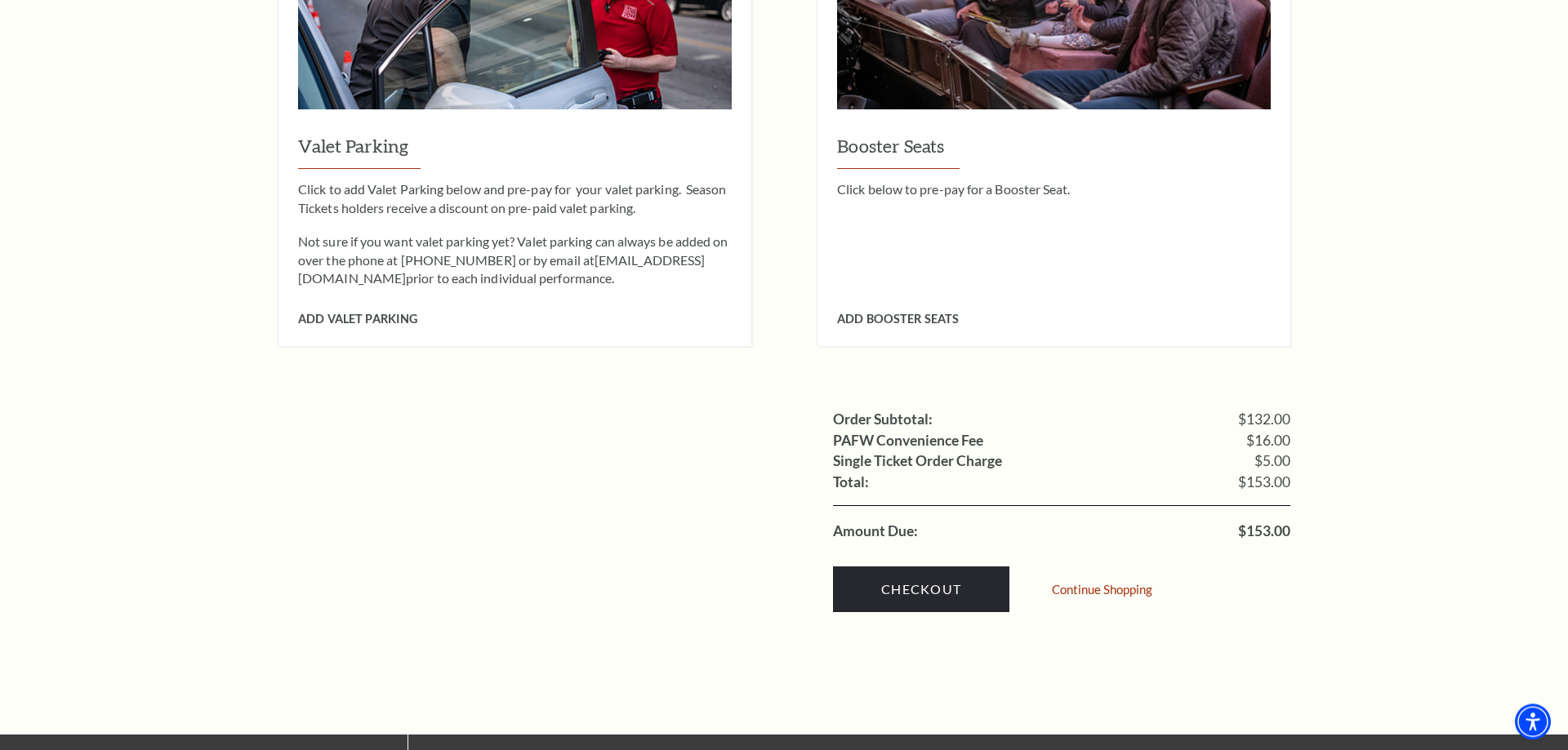
scroll to position [1415, 0]
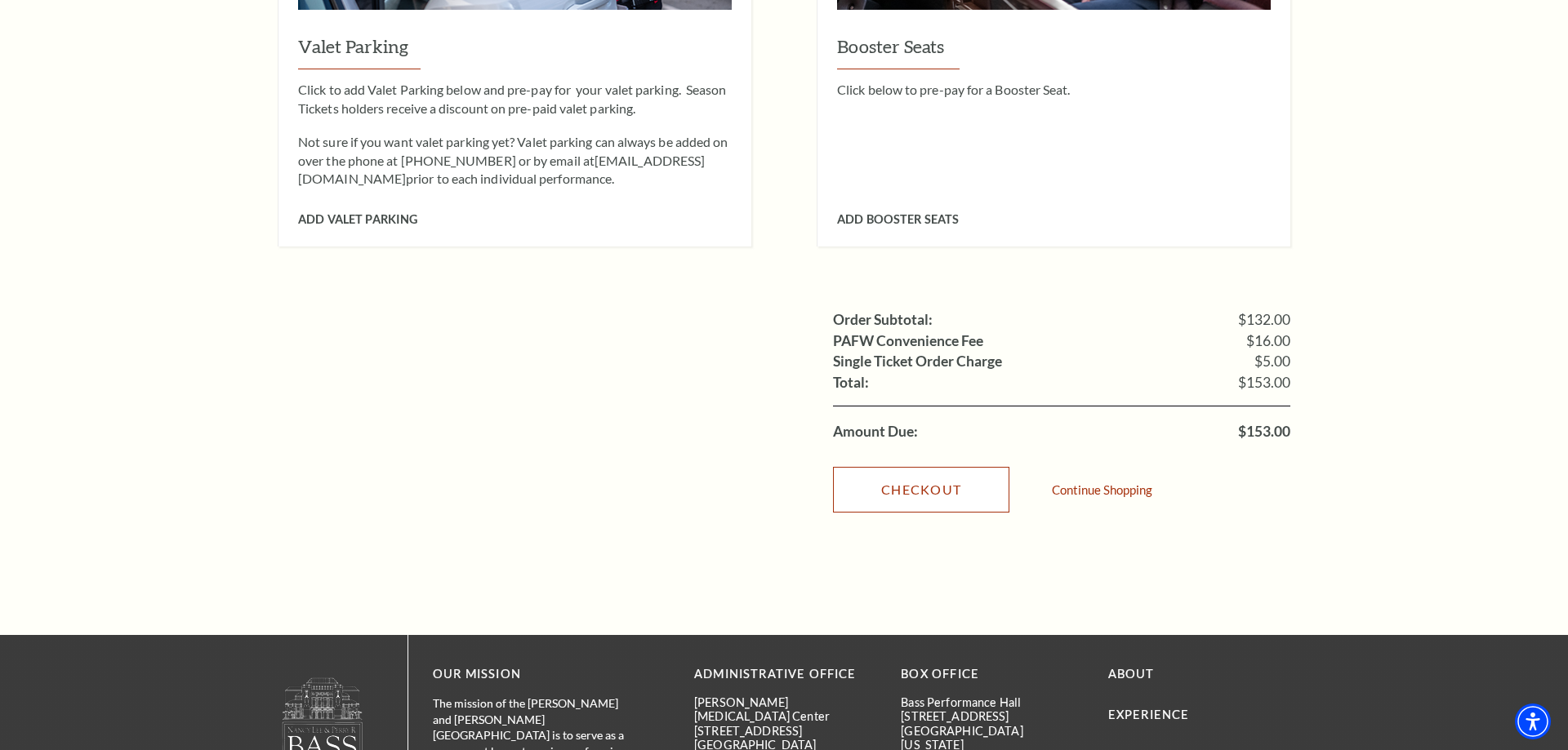
click at [922, 467] on link "Checkout" at bounding box center [921, 490] width 176 height 46
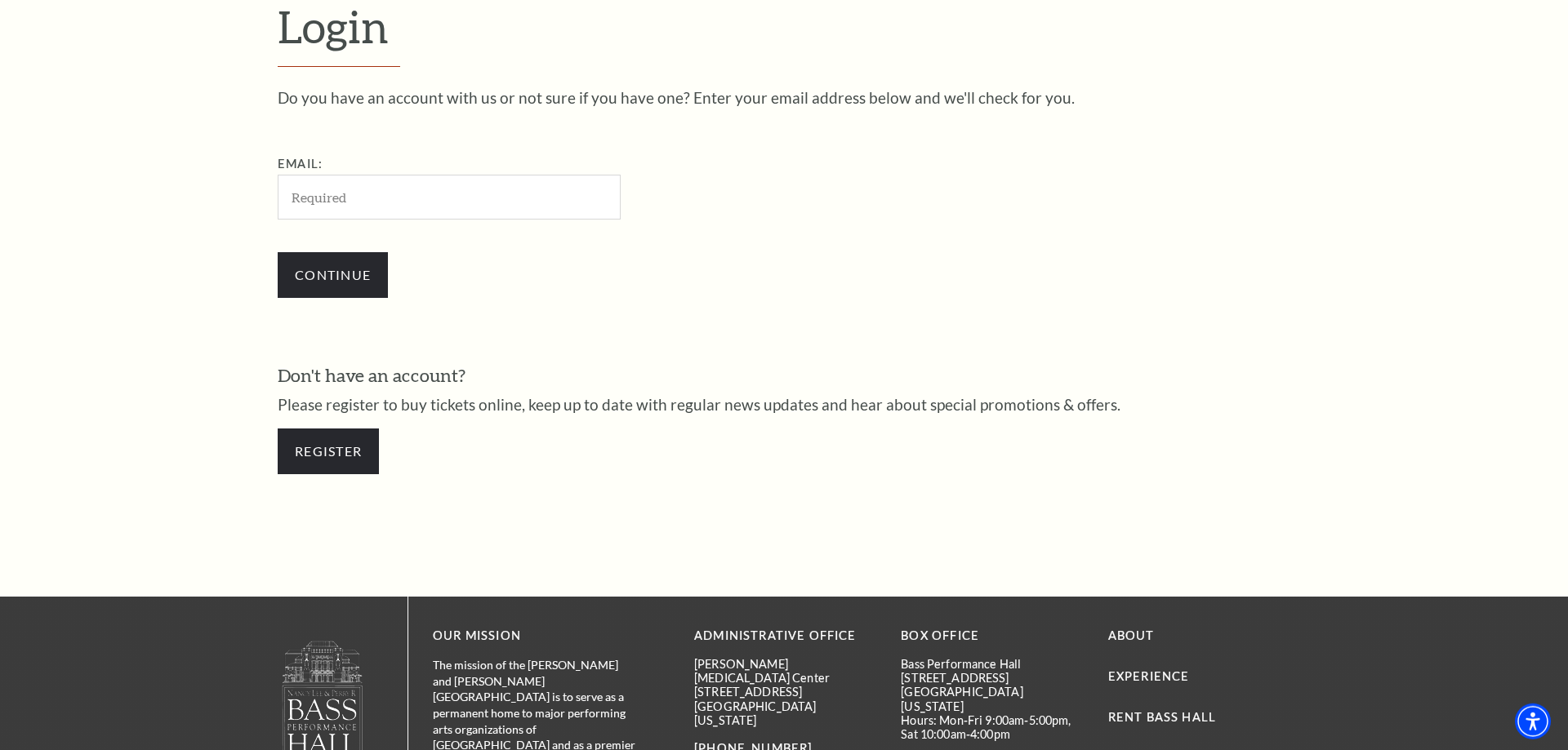
scroll to position [548, 0]
type input "[PERSON_NAME][EMAIL_ADDRESS][PERSON_NAME][DOMAIN_NAME]"
click at [357, 274] on input "Continue" at bounding box center [332, 276] width 110 height 46
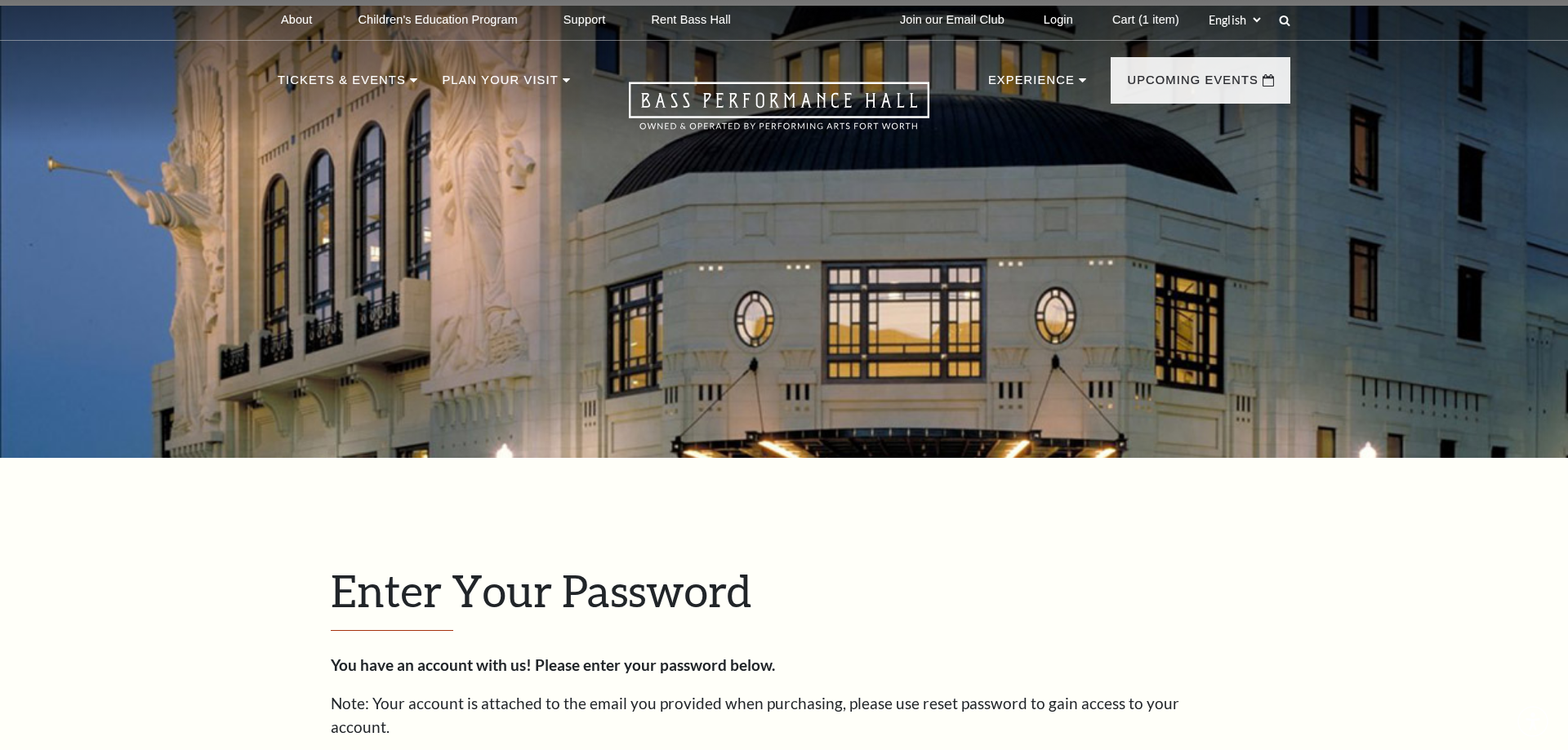
scroll to position [564, 0]
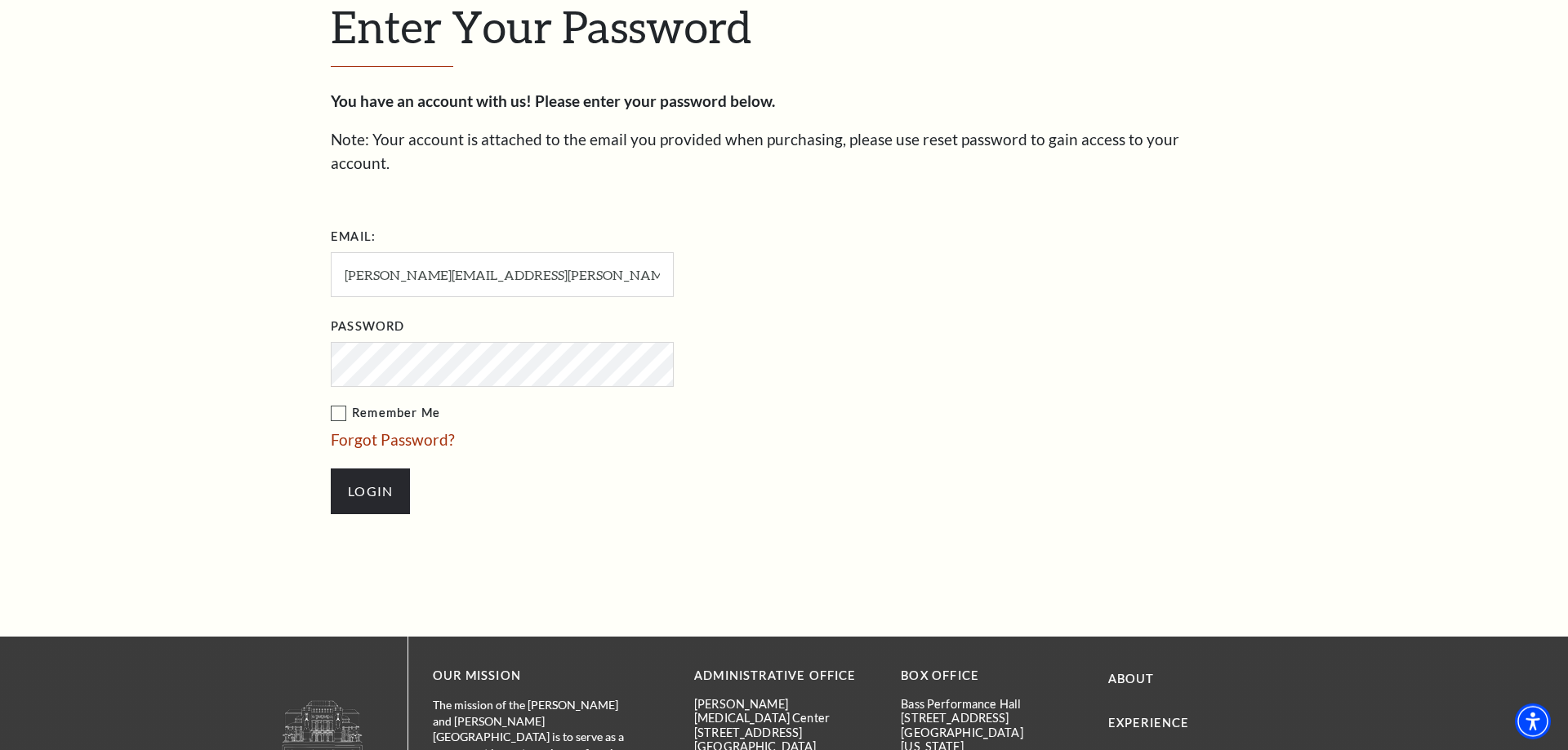
click at [338, 403] on label "Remember Me" at bounding box center [584, 413] width 506 height 20
click at [0, 0] on input "Remember Me" at bounding box center [0, 0] width 0 height 0
click at [364, 468] on input "Login" at bounding box center [371, 491] width 79 height 46
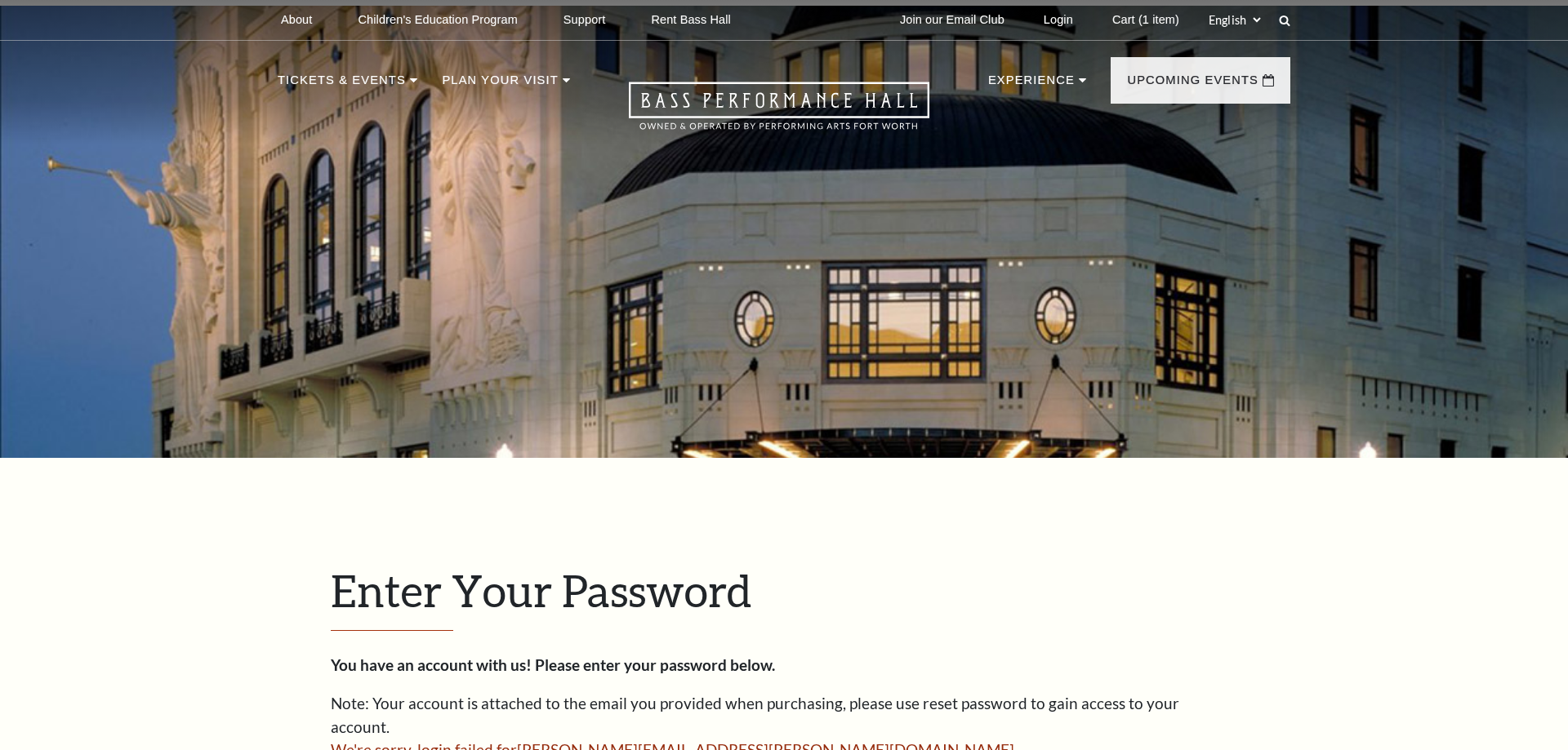
scroll to position [554, 0]
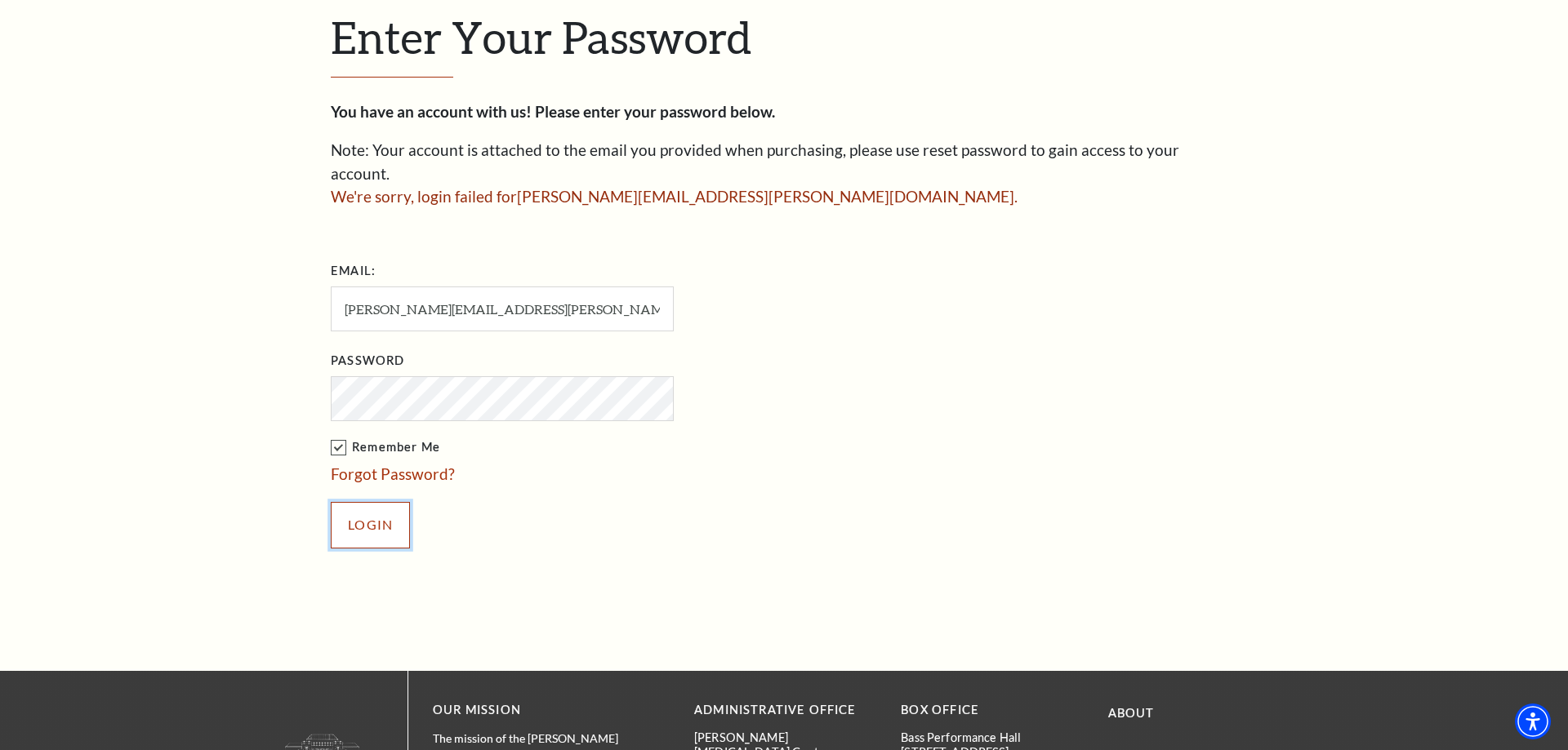
click at [368, 503] on input "Login" at bounding box center [371, 525] width 79 height 46
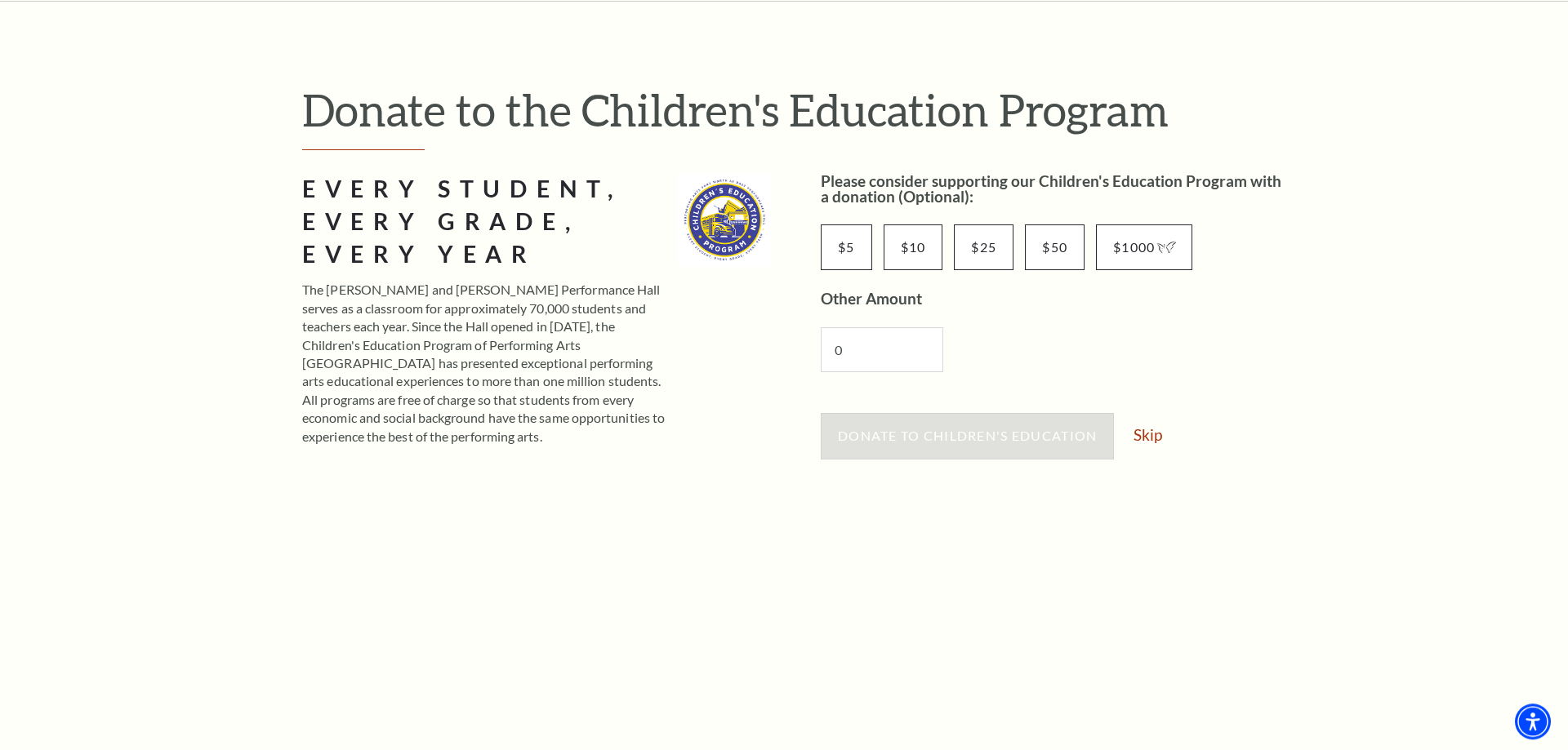
scroll to position [166, 0]
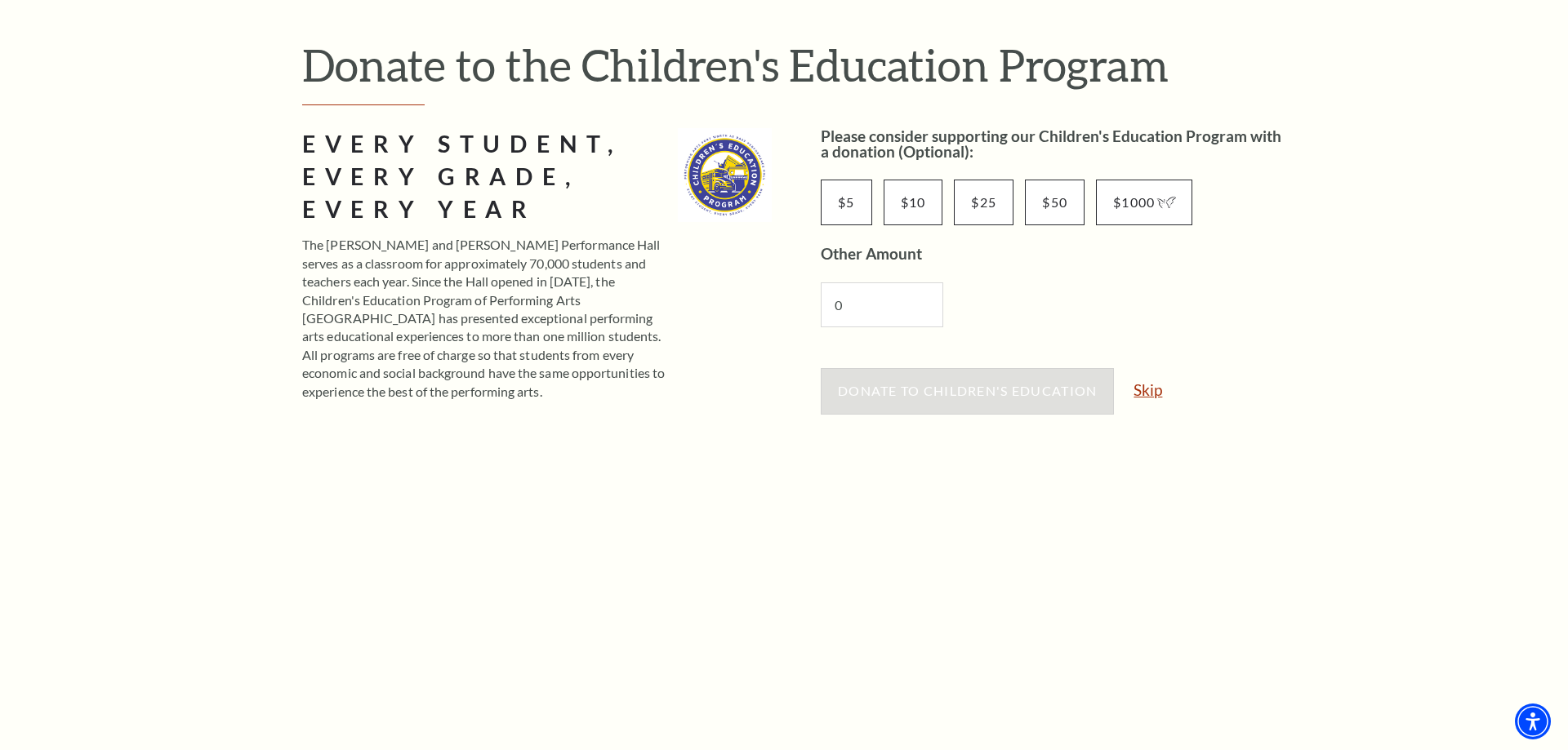
click at [1156, 390] on link "Skip" at bounding box center [1147, 390] width 28 height 16
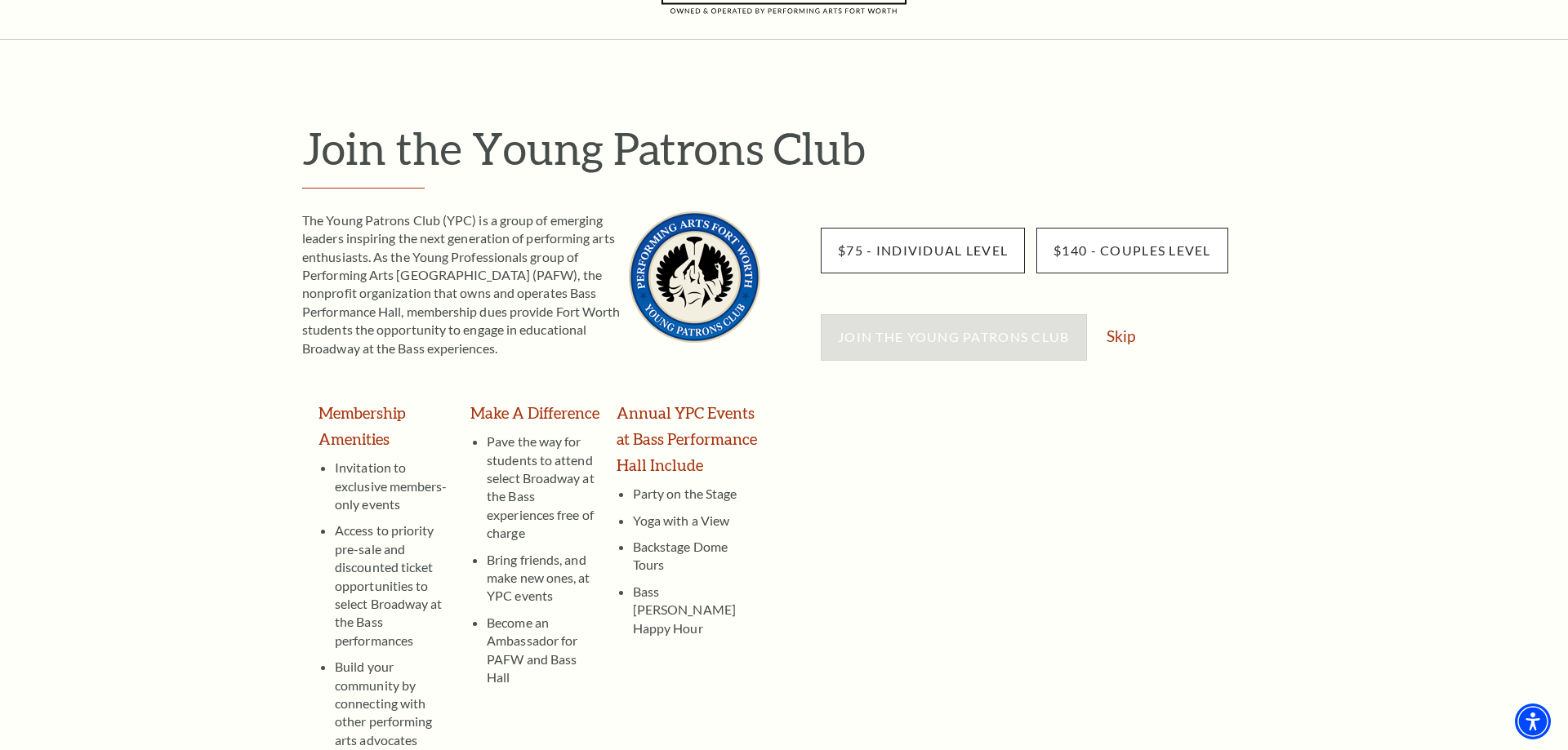
scroll to position [166, 0]
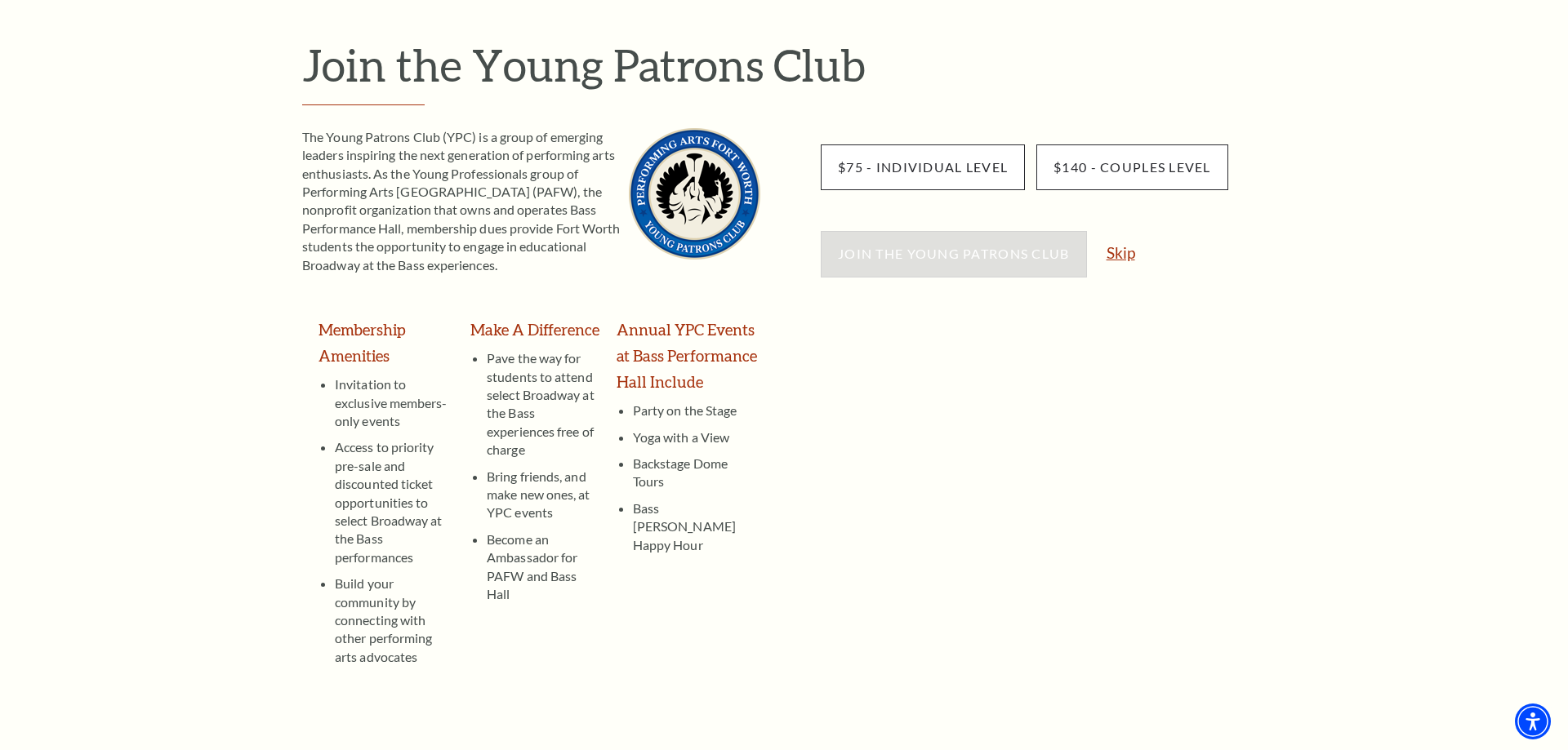
click at [1120, 257] on link "Skip" at bounding box center [1121, 253] width 28 height 16
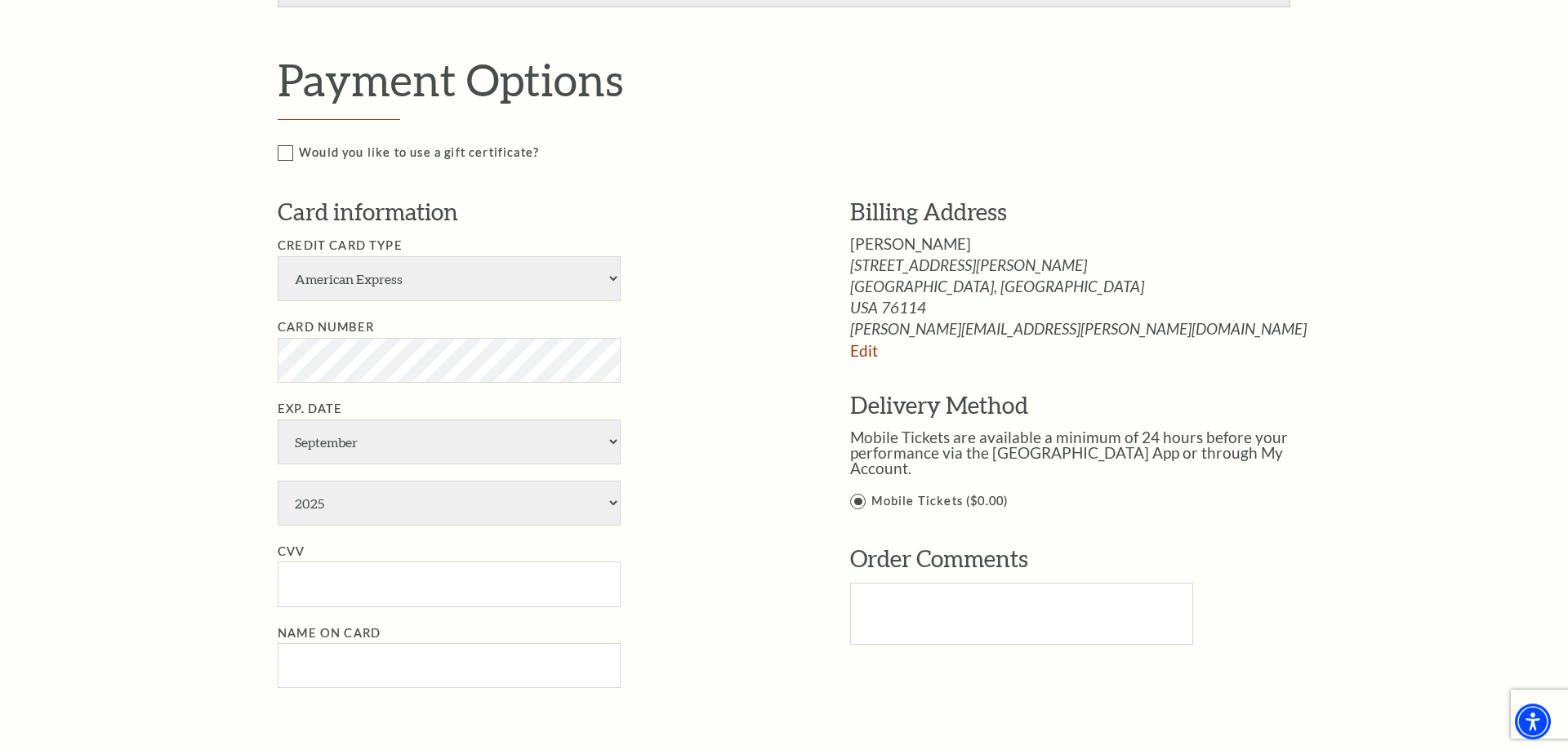
scroll to position [749, 0]
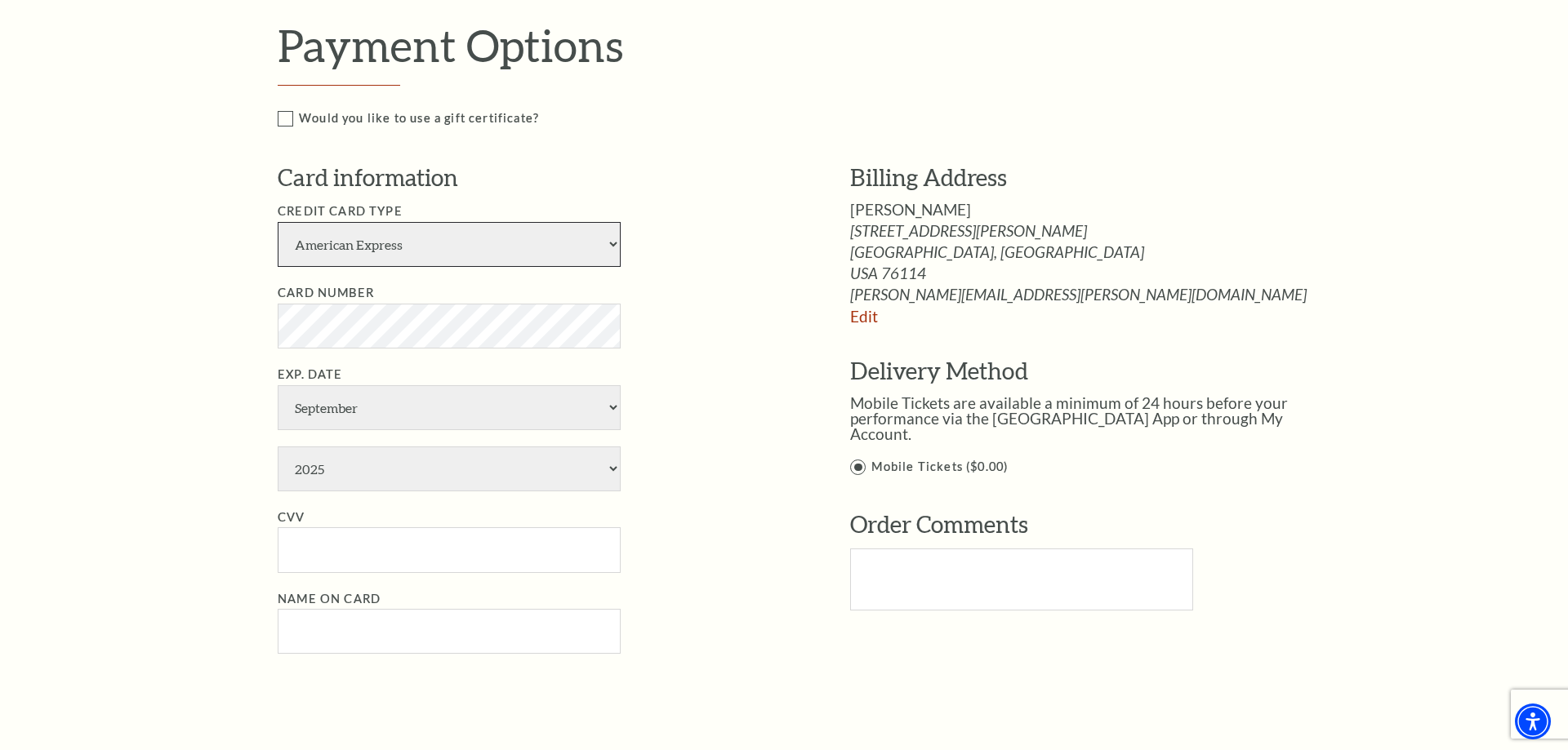
click at [277, 222] on select "American Express Visa Master Card Discover" at bounding box center [449, 244] width 343 height 45
select select "25"
click option "Master Card" at bounding box center [0, 0] width 0 height 0
click at [277, 386] on select "January February March April May June July August September October November De…" at bounding box center [449, 408] width 343 height 45
select select "3"
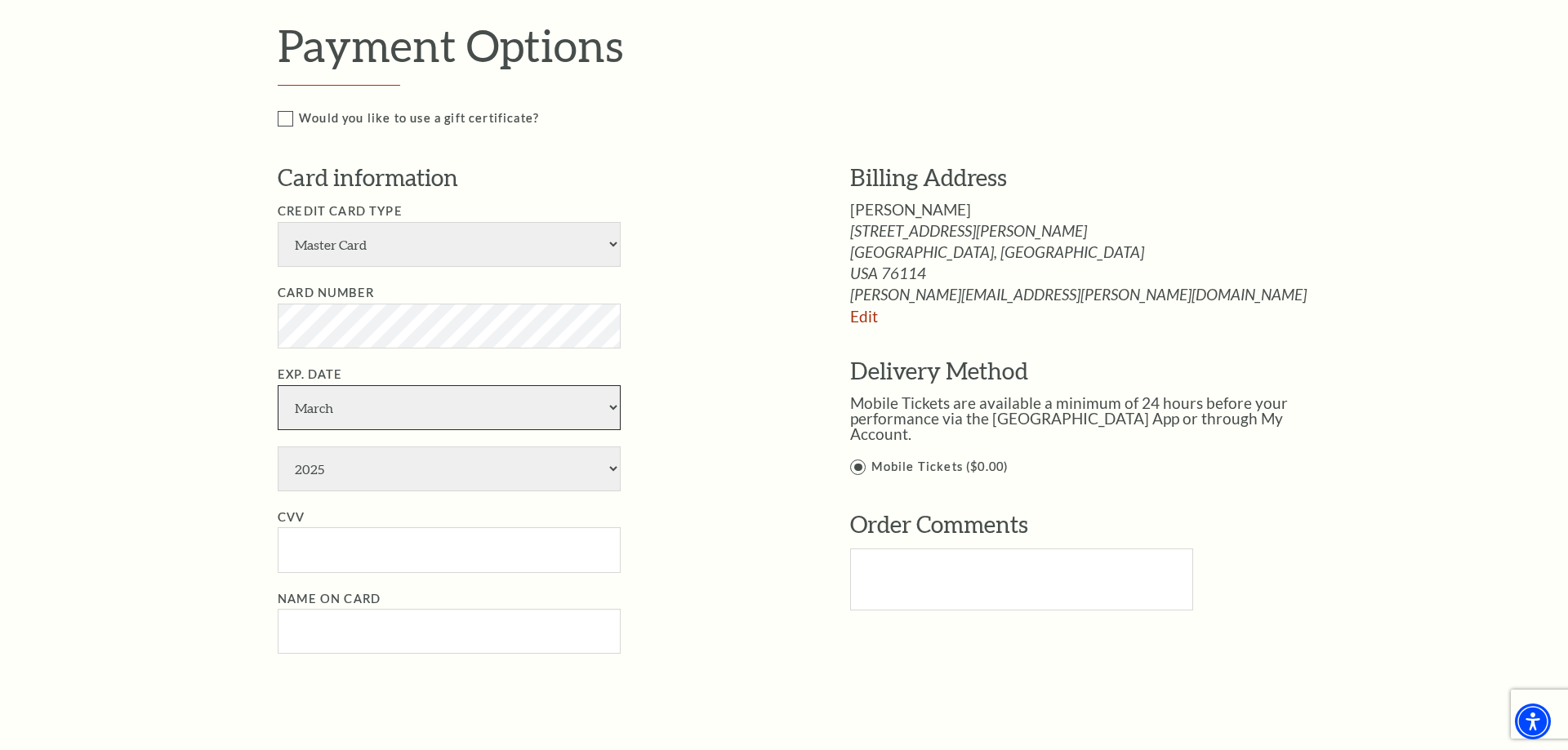
click option "March" at bounding box center [0, 0] width 0 height 0
click at [277, 446] on select "2025 2026 2027 2028 2029 2030 2031 2032 2033 2034" at bounding box center [449, 468] width 343 height 45
select select "2028"
click option "2028" at bounding box center [0, 0] width 0 height 0
click at [342, 547] on input "CVV" at bounding box center [449, 549] width 343 height 45
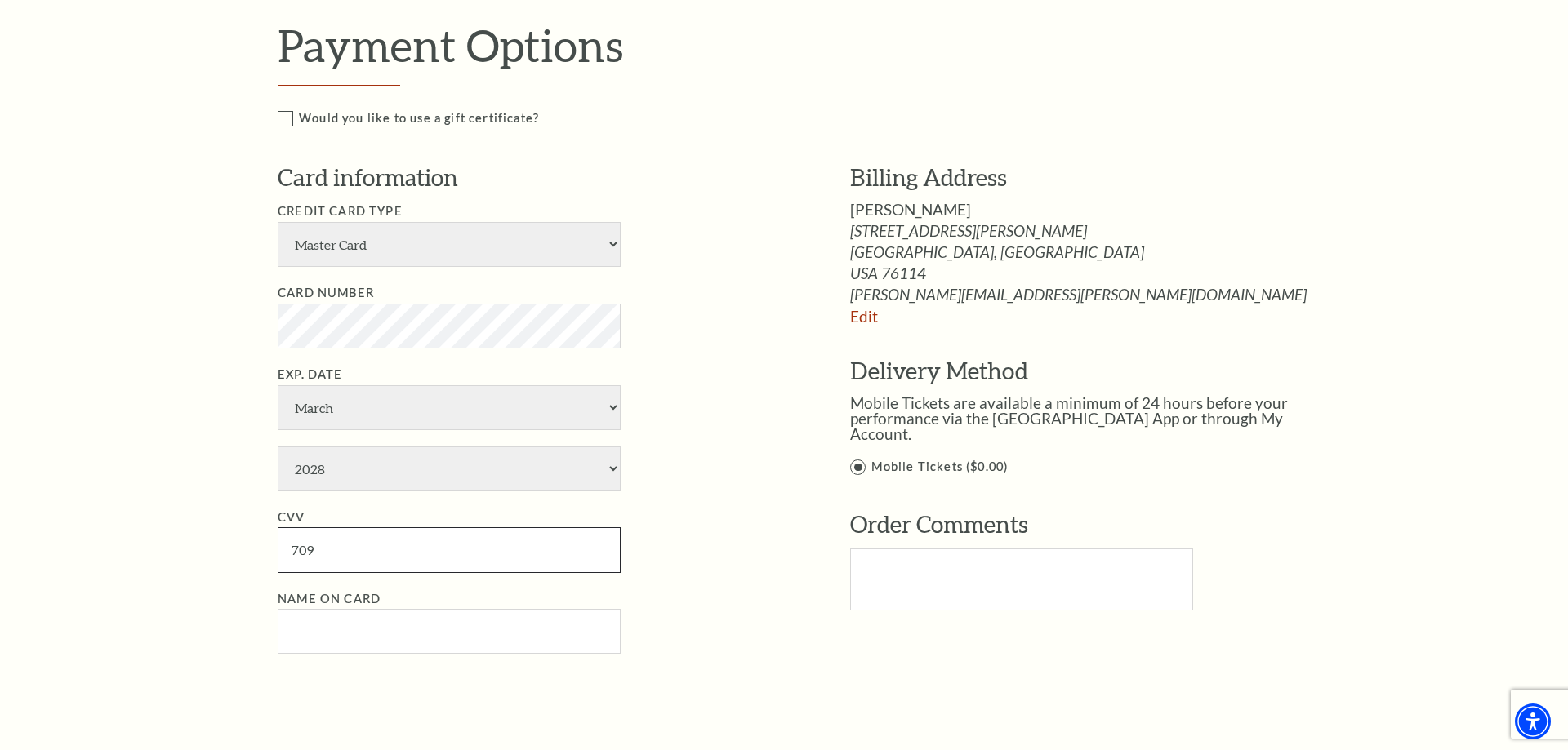
type input "709"
click at [332, 630] on input "Name on Card" at bounding box center [449, 631] width 343 height 45
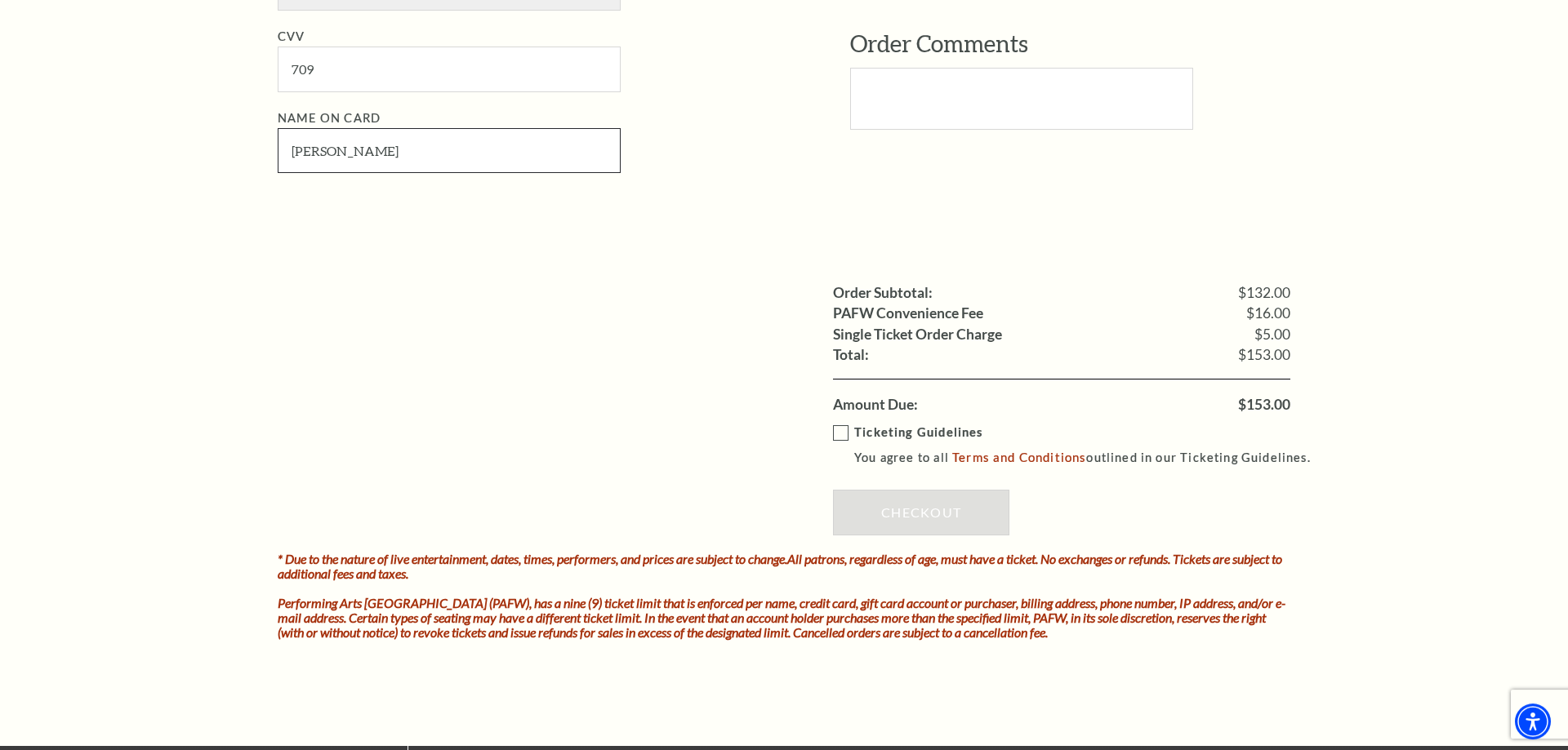
scroll to position [1249, 0]
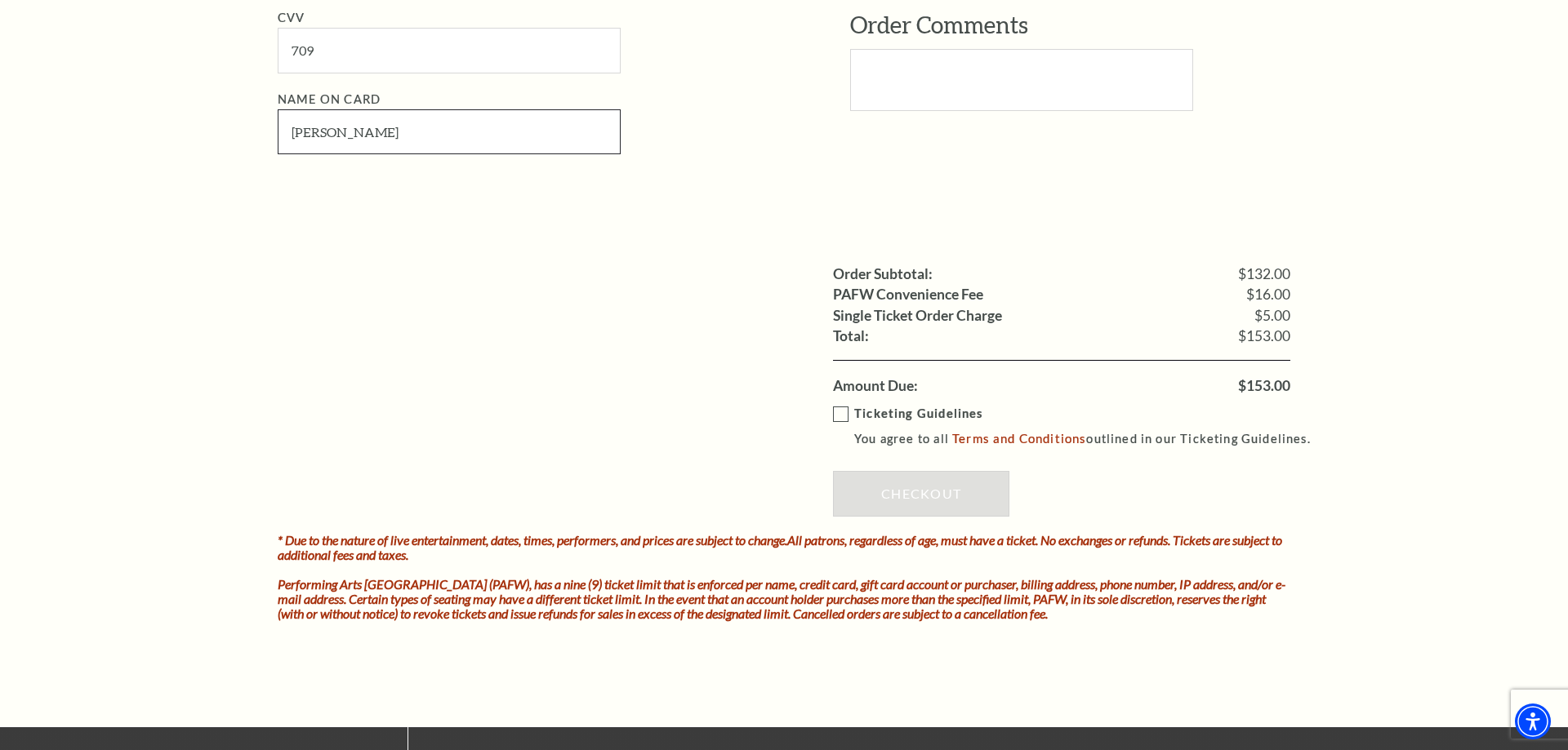
type input "Kelly D Jones"
click at [843, 408] on label "Ticketing Guidelines You agree to all Terms and Conditions outlined in our Tick…" at bounding box center [1078, 426] width 492 height 45
click at [0, 0] on input "Ticketing Guidelines You agree to all Terms and Conditions outlined in our Tick…" at bounding box center [0, 0] width 0 height 0
click at [909, 485] on link "Checkout" at bounding box center [921, 494] width 176 height 46
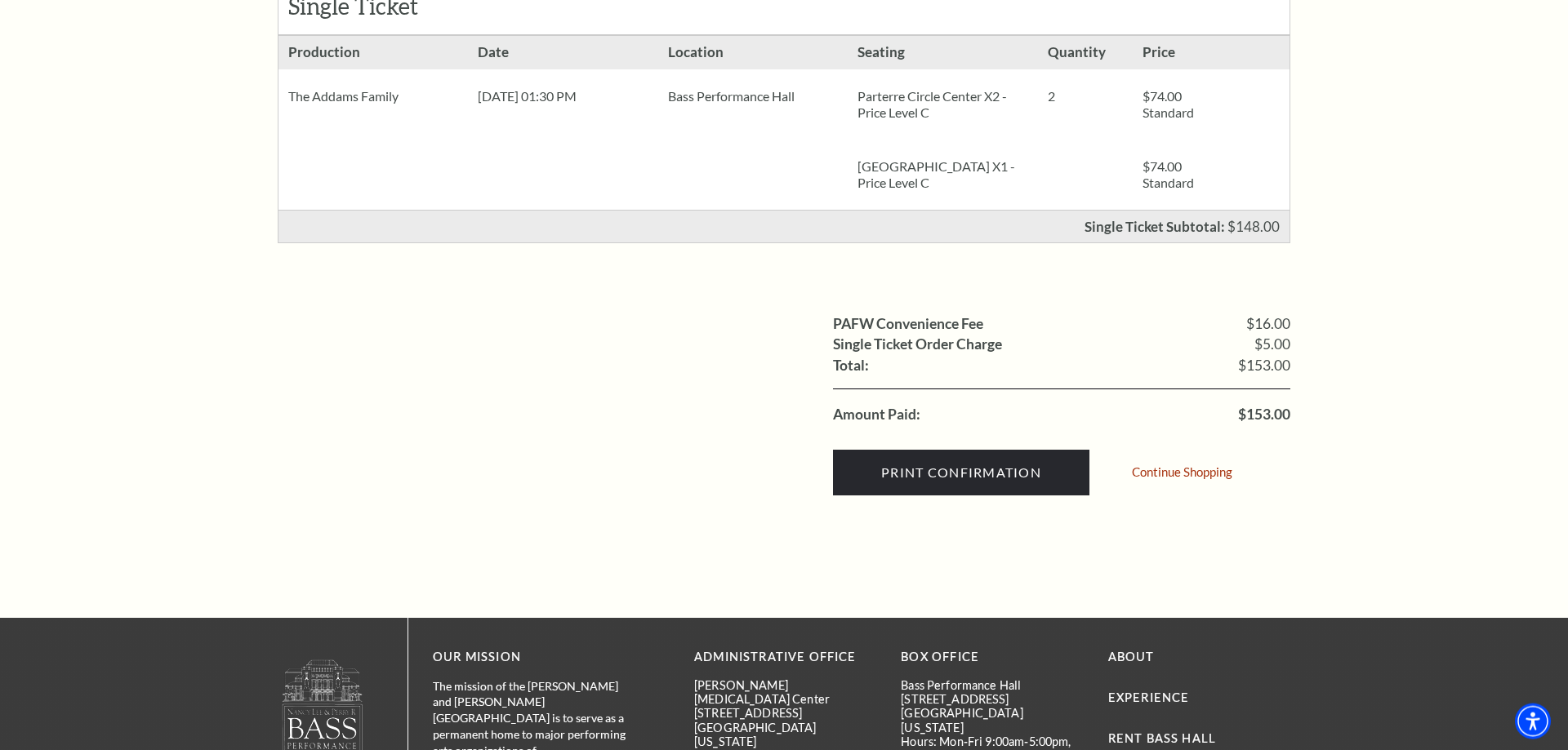
scroll to position [416, 0]
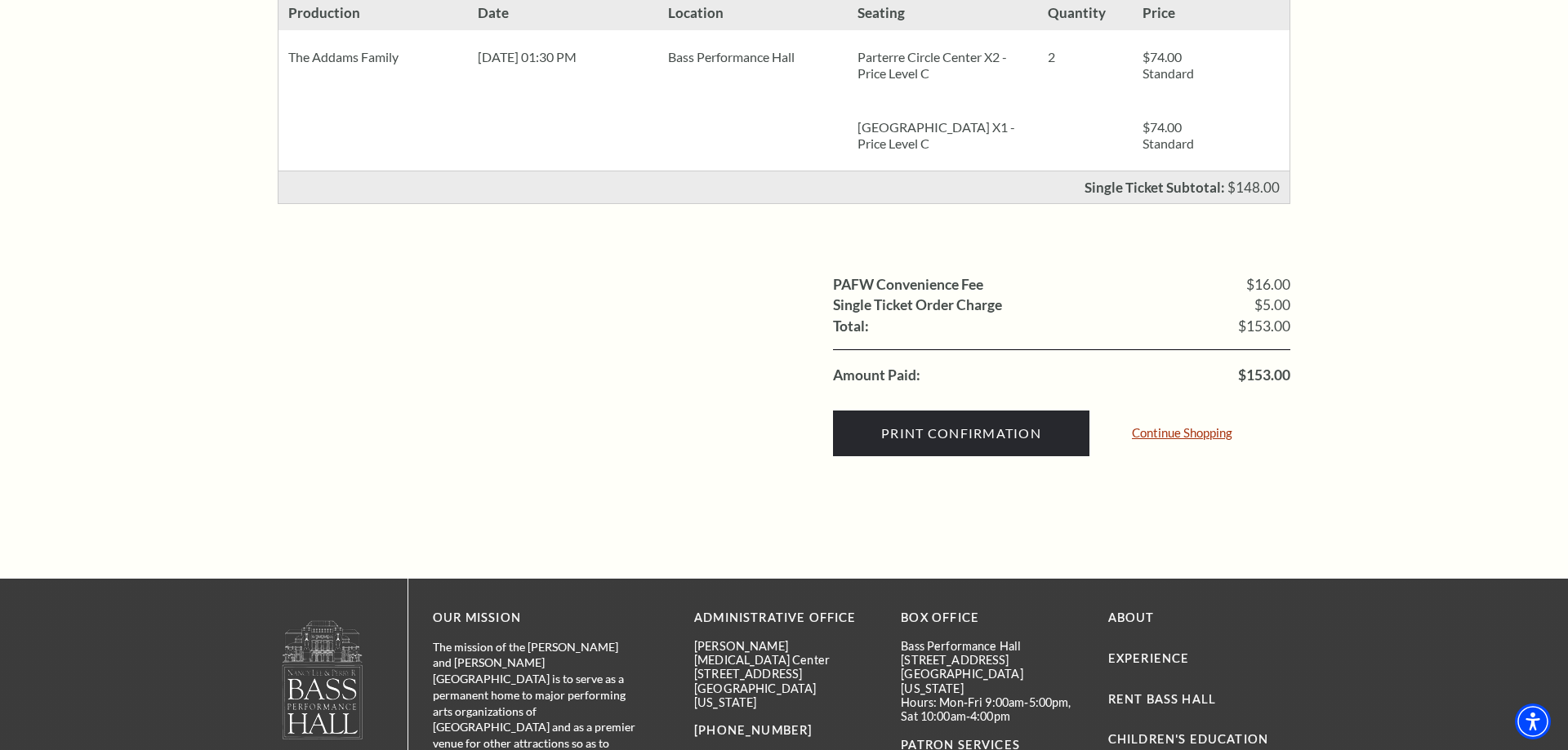
click at [1172, 434] on link "Continue Shopping" at bounding box center [1182, 433] width 100 height 12
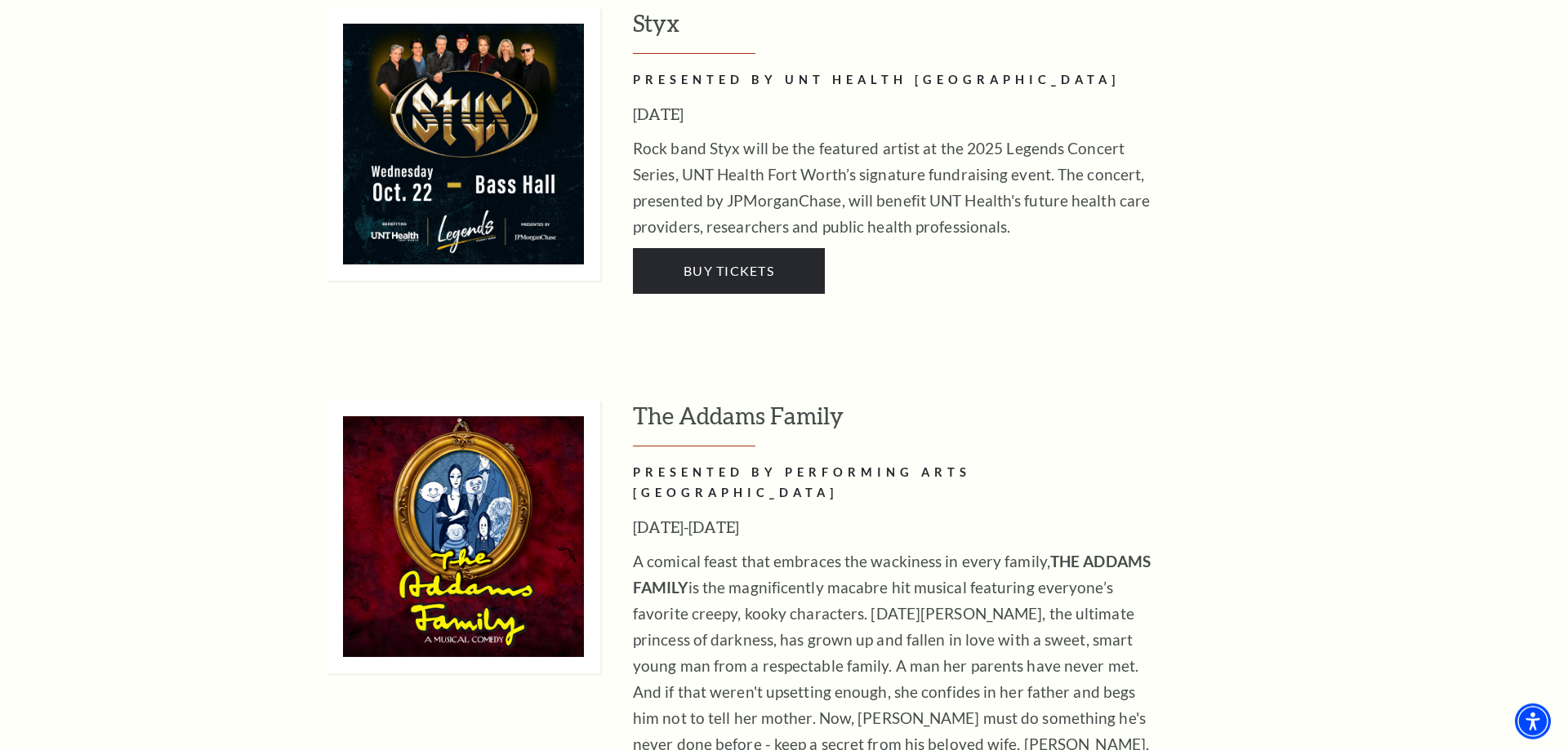
scroll to position [2498, 0]
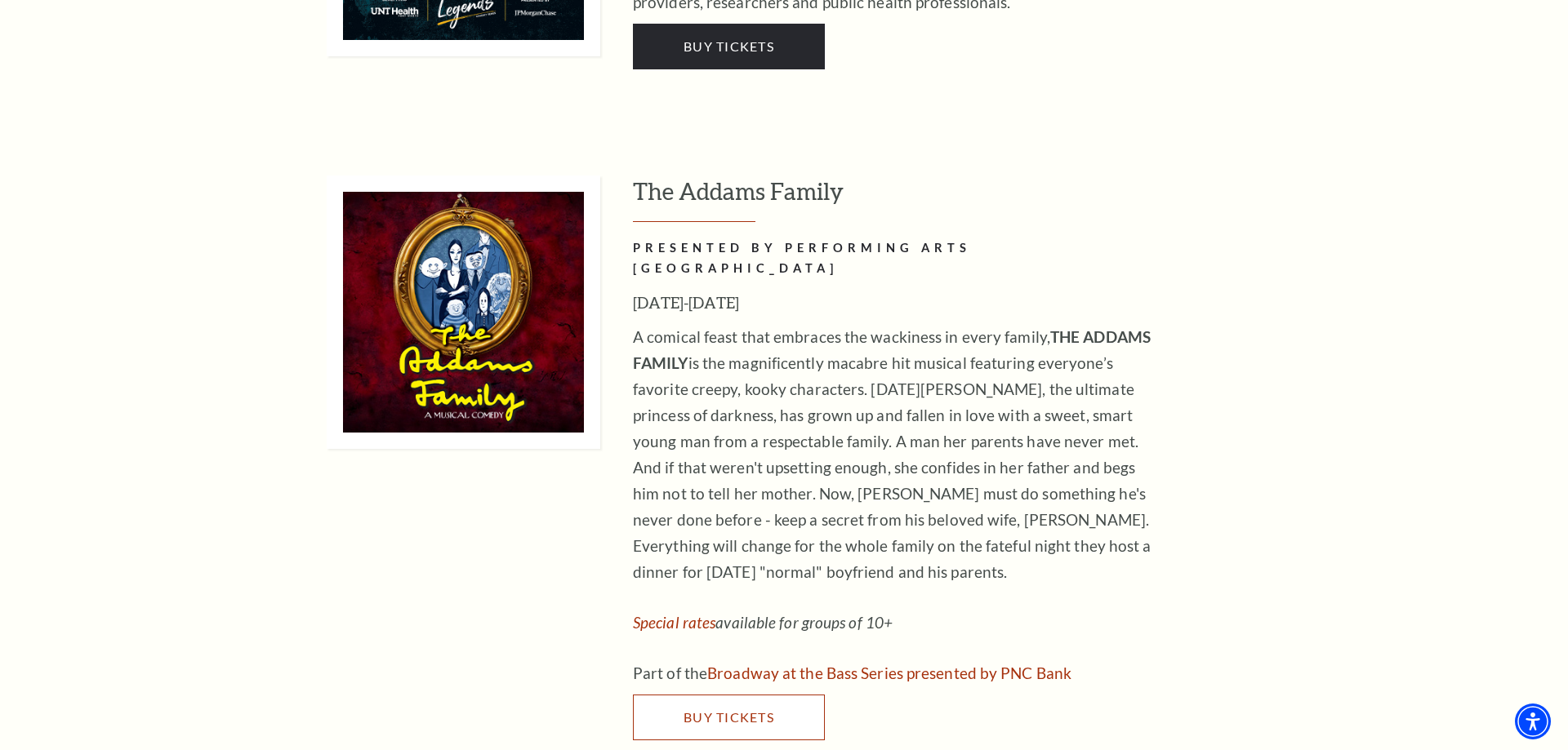
click at [744, 710] on span "Buy Tickets" at bounding box center [728, 717] width 91 height 16
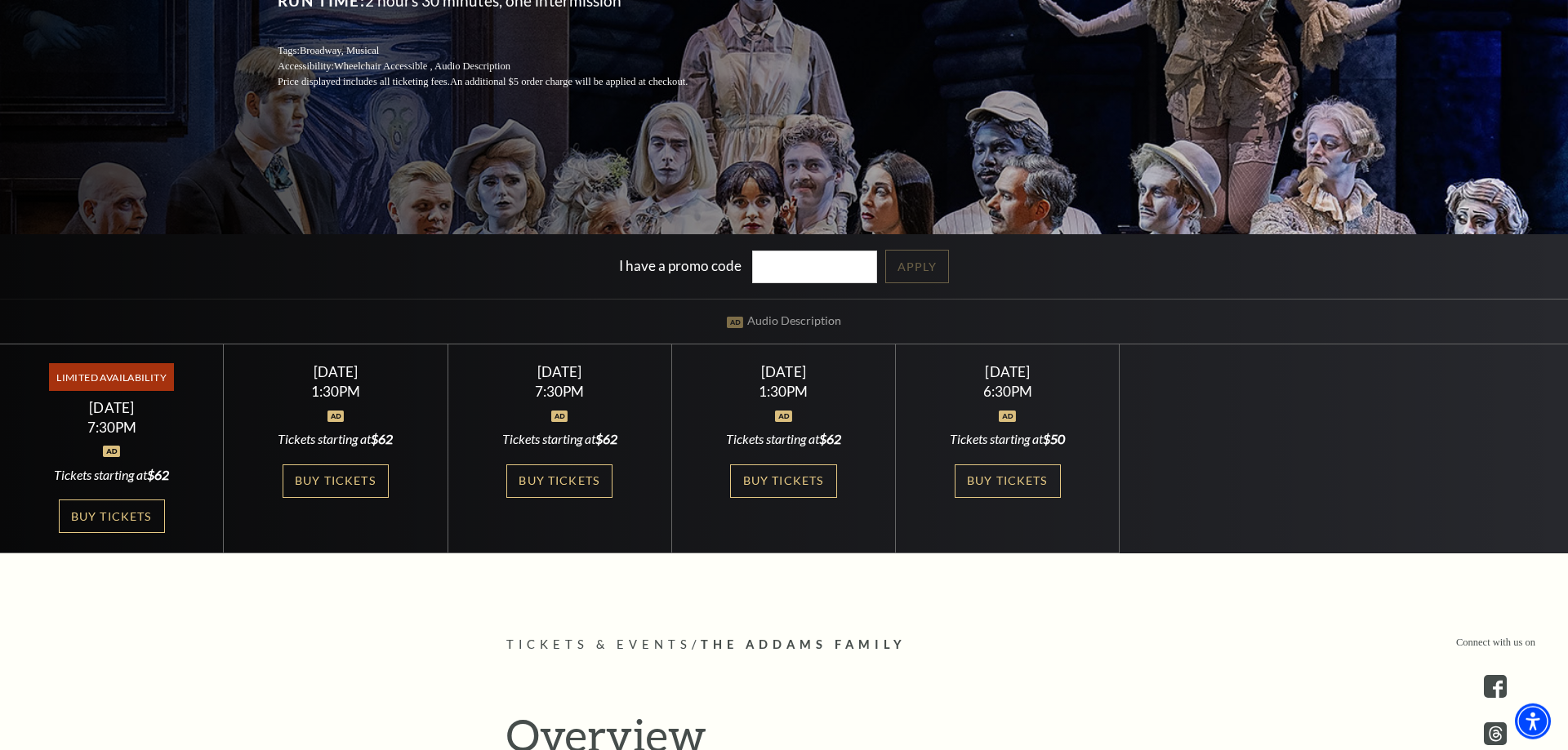
scroll to position [250, 0]
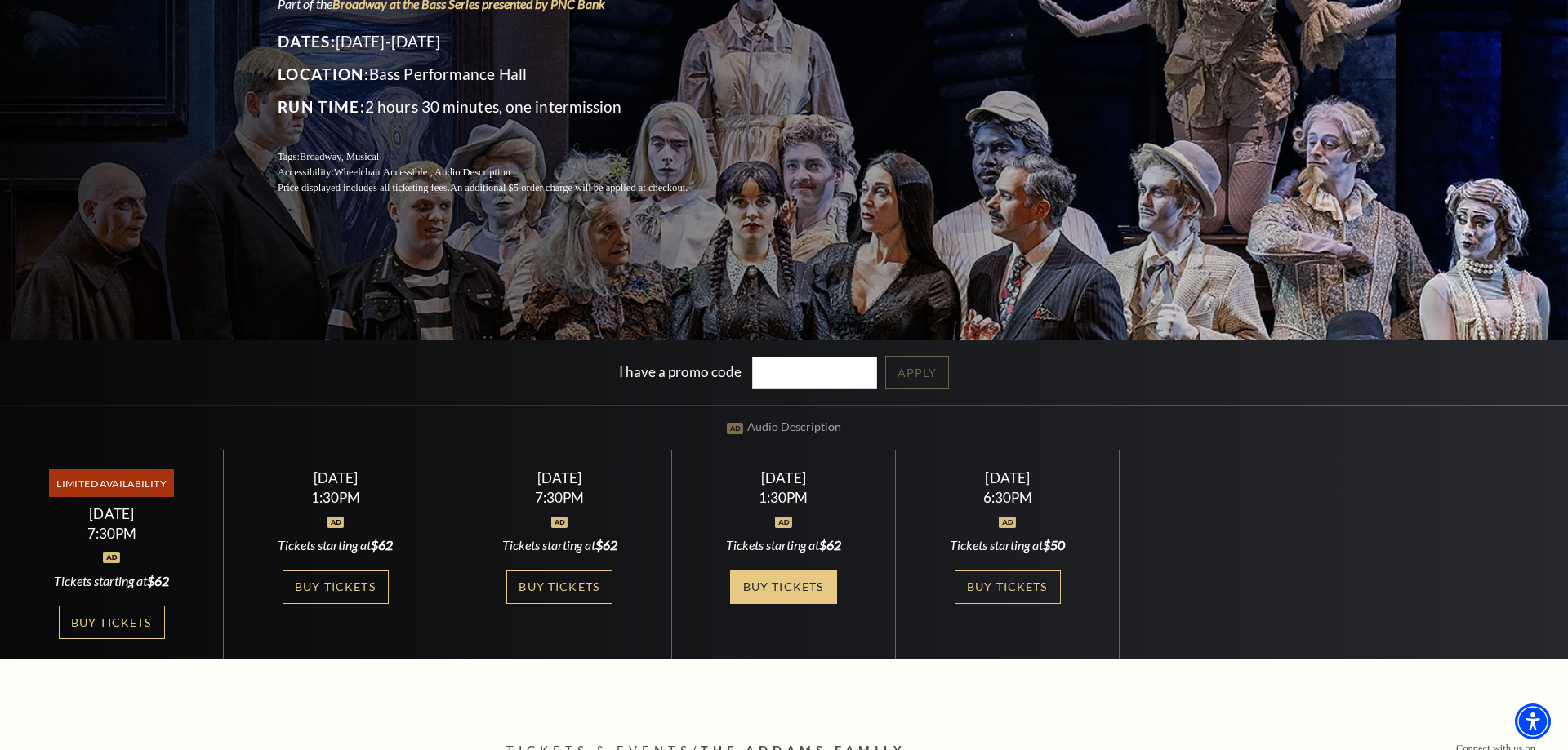
click at [798, 588] on link "Buy Tickets" at bounding box center [783, 587] width 107 height 33
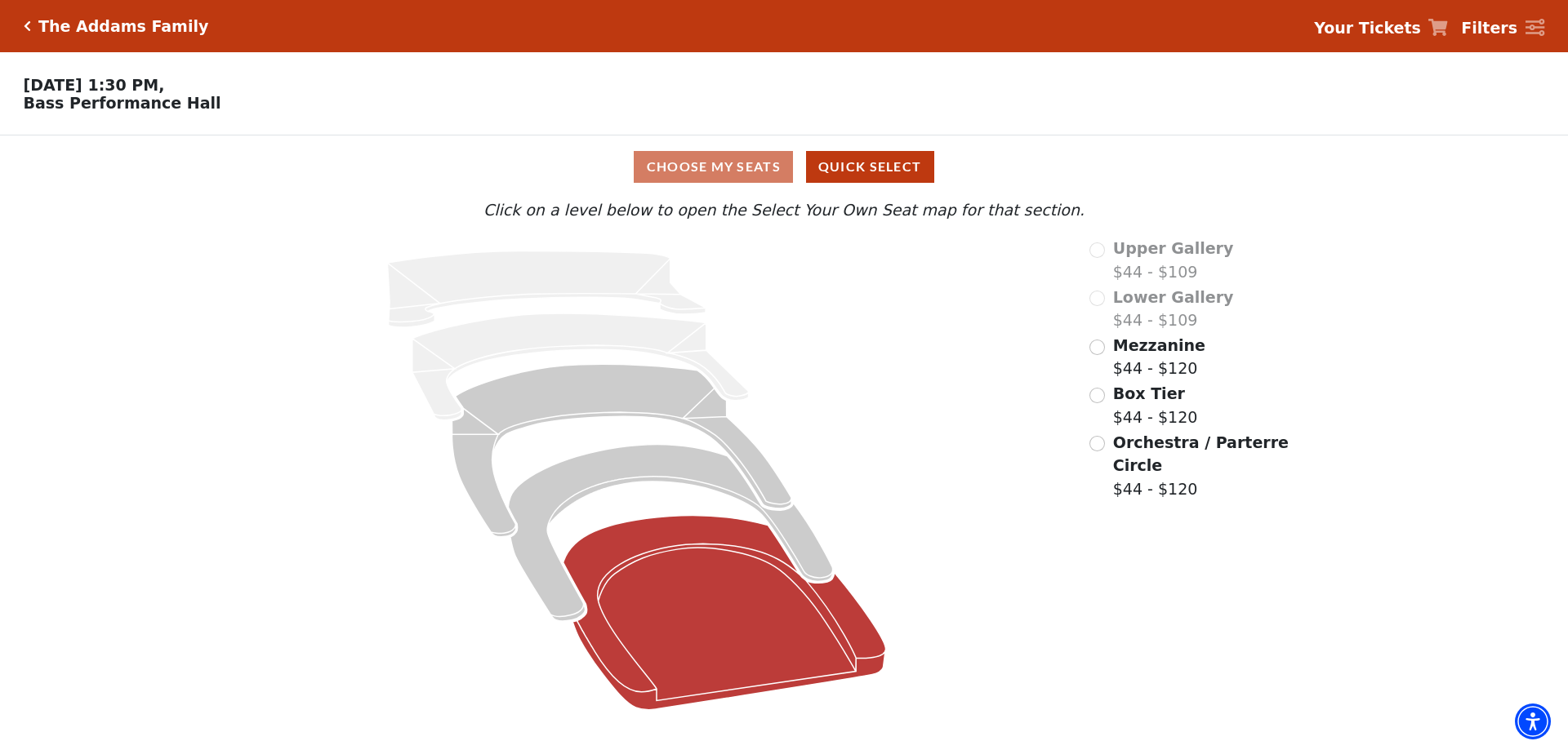
click at [718, 595] on icon "Orchestra / Parterre Circle - Seats Available: 36" at bounding box center [725, 613] width 322 height 195
